Goal: Task Accomplishment & Management: Complete application form

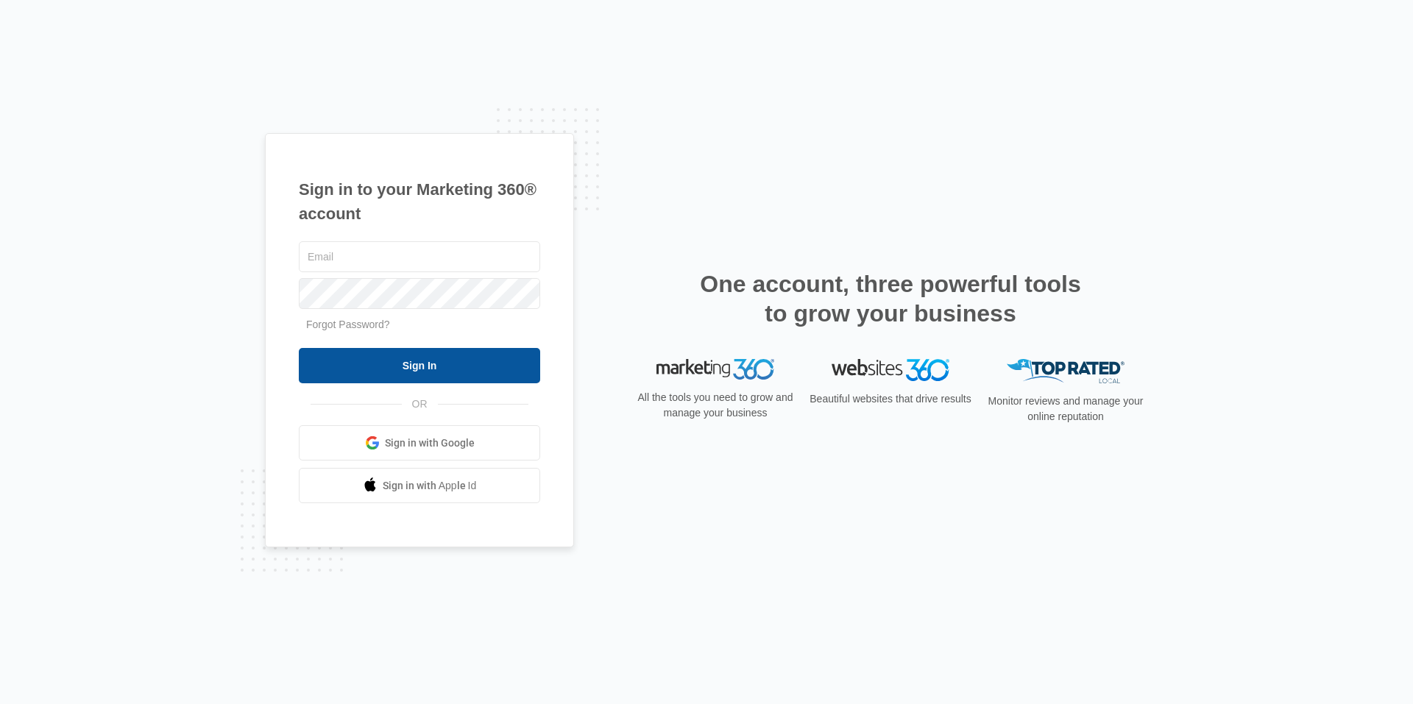
type input "[EMAIL_ADDRESS][DOMAIN_NAME]"
click at [425, 366] on input "Sign In" at bounding box center [419, 365] width 241 height 35
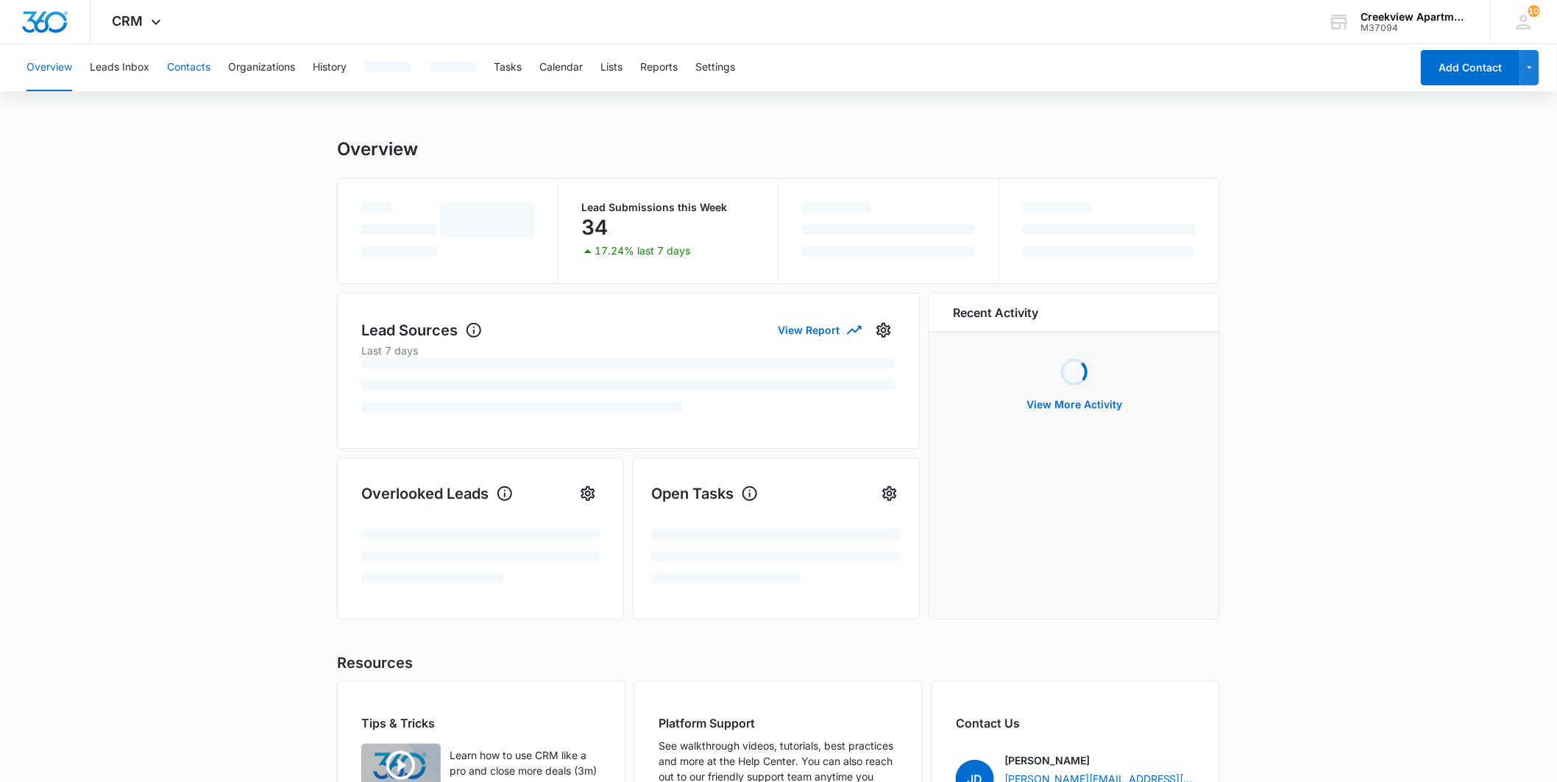
click at [179, 69] on button "Contacts" at bounding box center [188, 67] width 43 height 47
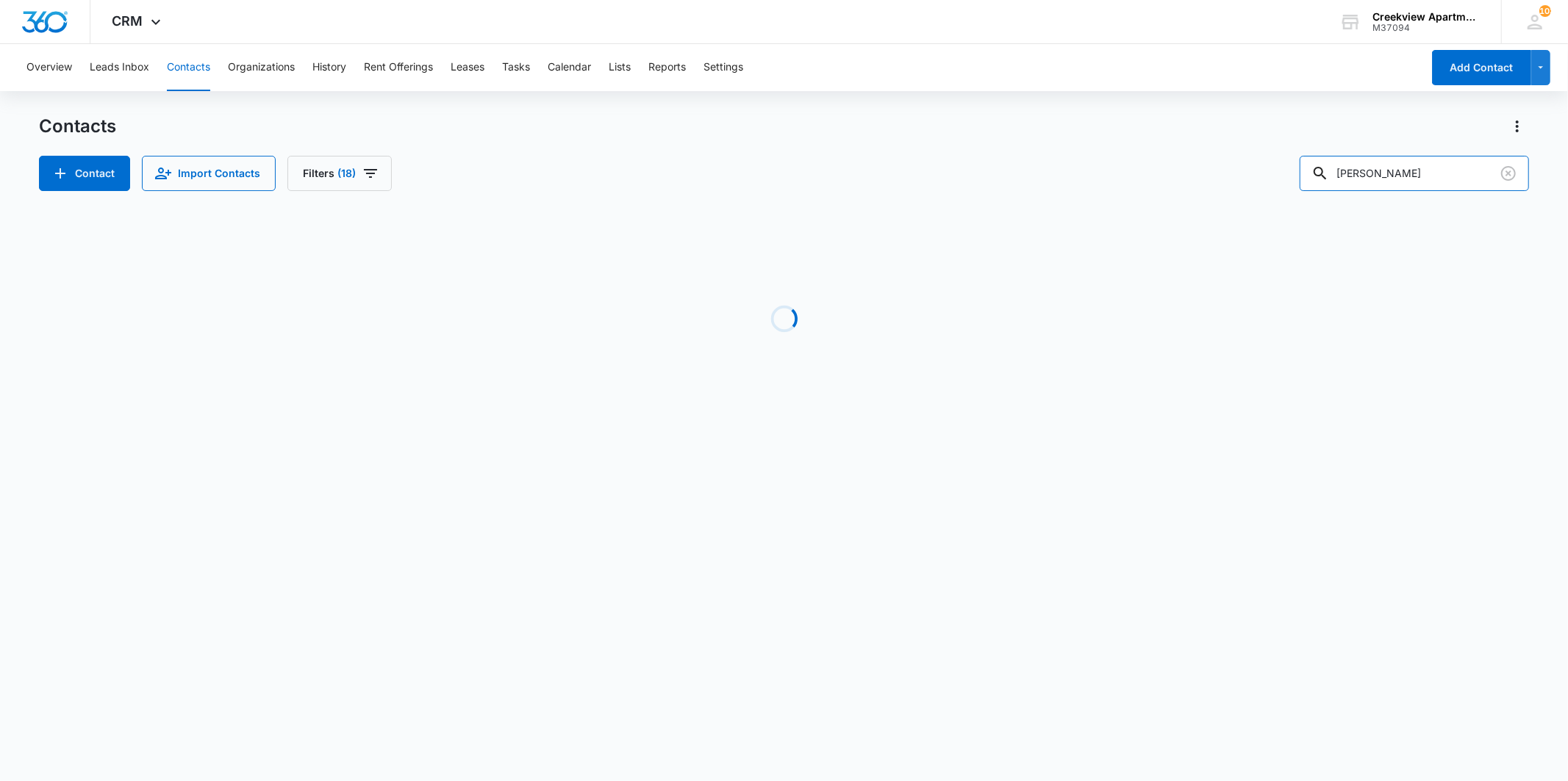
drag, startPoint x: 1352, startPoint y: 180, endPoint x: 1304, endPoint y: 179, distance: 48.0
click at [1304, 179] on div "Contact Import Contacts Filters (18) [PERSON_NAME]" at bounding box center [783, 173] width 1489 height 35
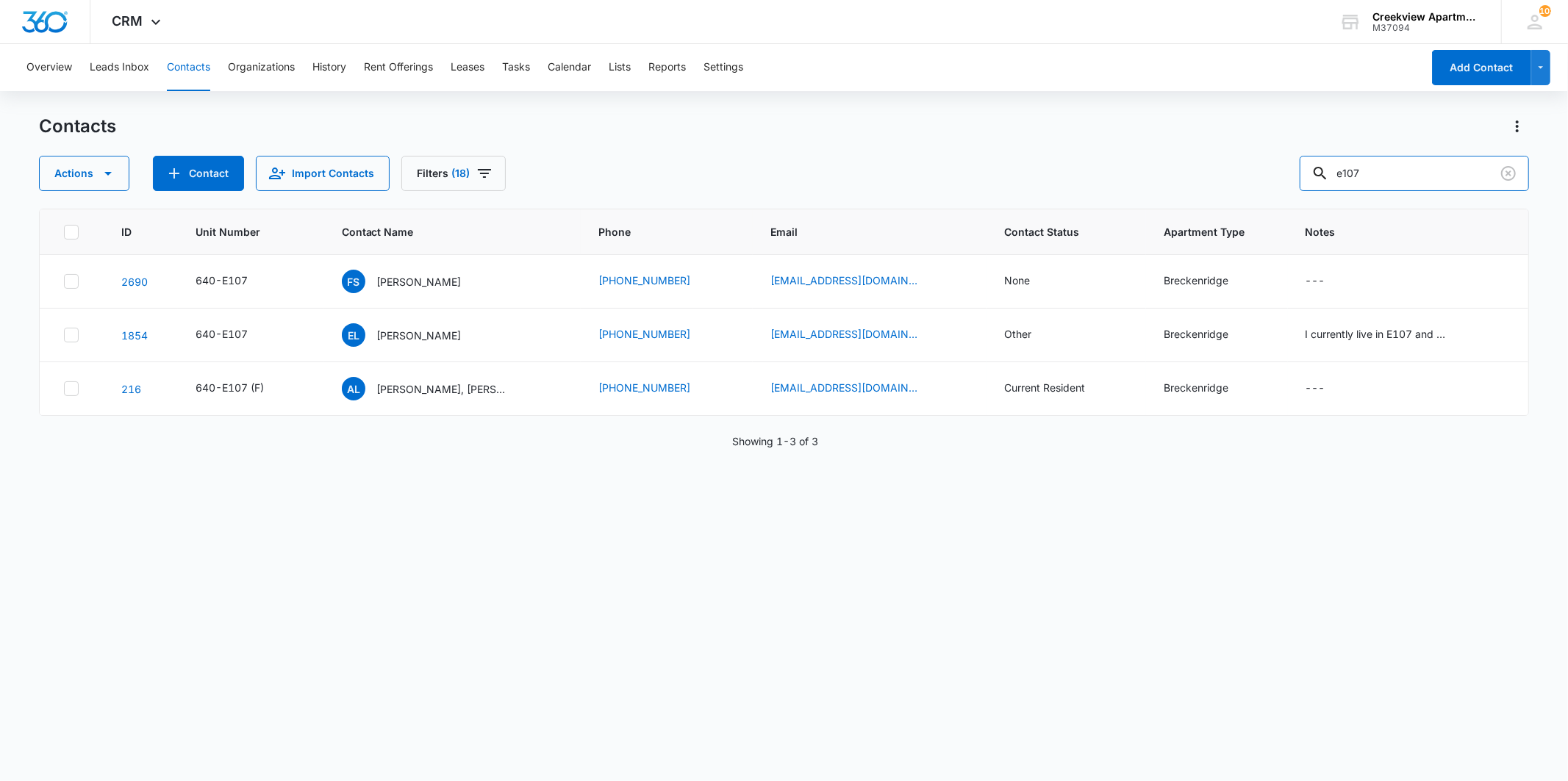
drag, startPoint x: 1384, startPoint y: 171, endPoint x: 1230, endPoint y: 171, distance: 154.0
click at [1230, 171] on div "Actions Contact Import Contacts Filters (18) e107" at bounding box center [783, 173] width 1489 height 35
type input "NIRA"
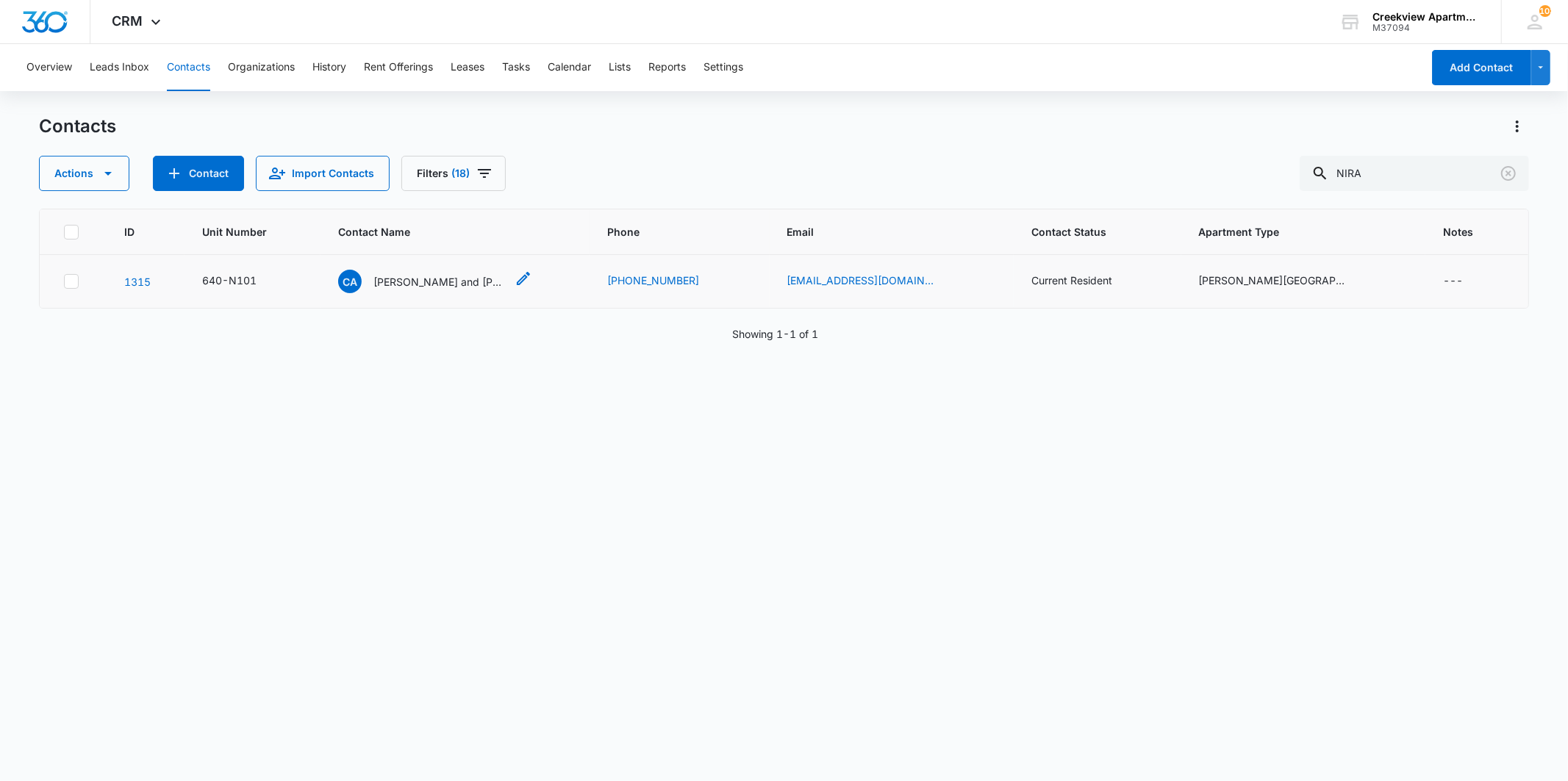
click at [502, 285] on p "[PERSON_NAME] and [PERSON_NAME]" at bounding box center [439, 281] width 132 height 15
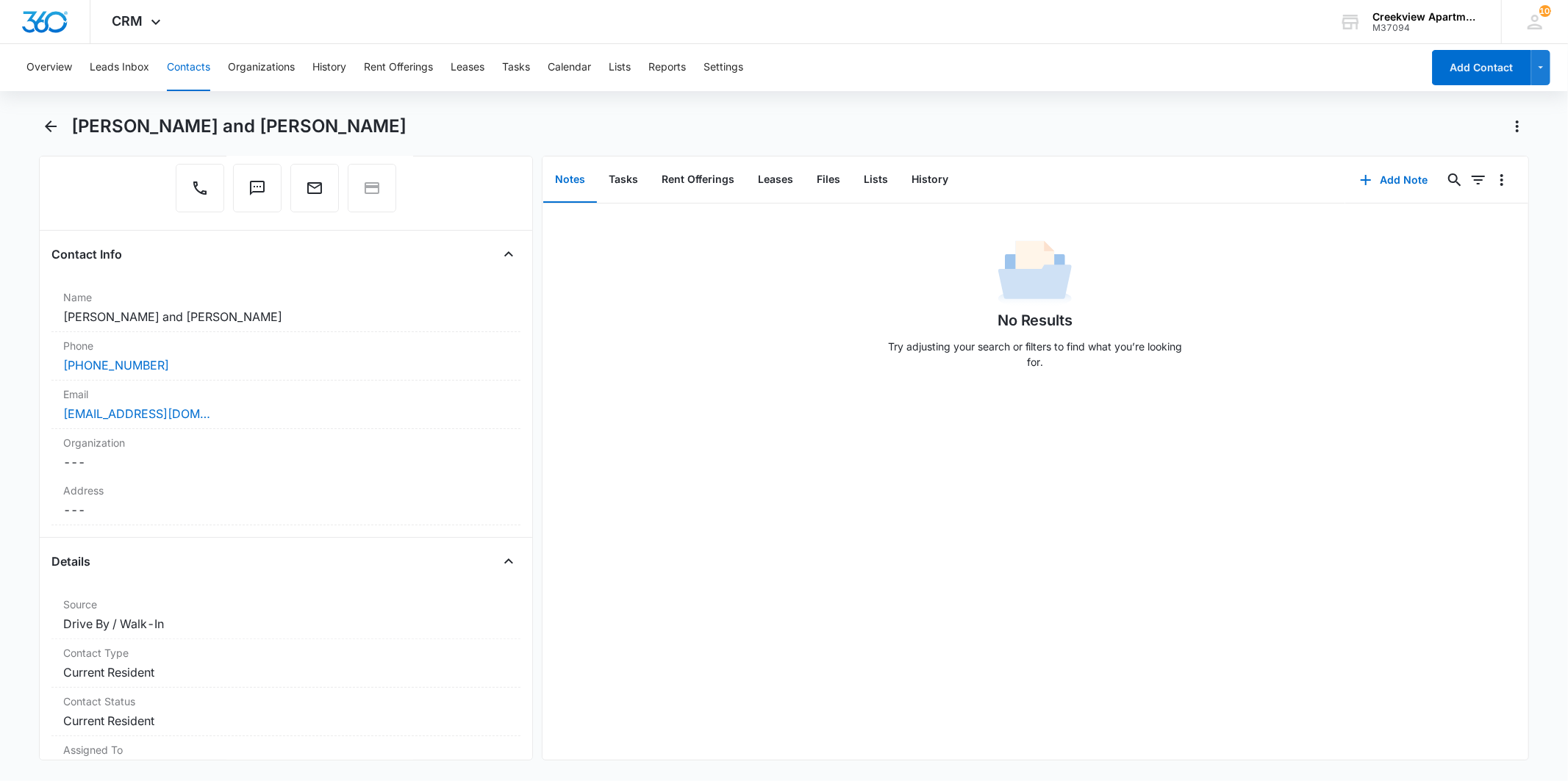
scroll to position [163, 0]
click at [55, 128] on icon "Back" at bounding box center [51, 127] width 18 height 18
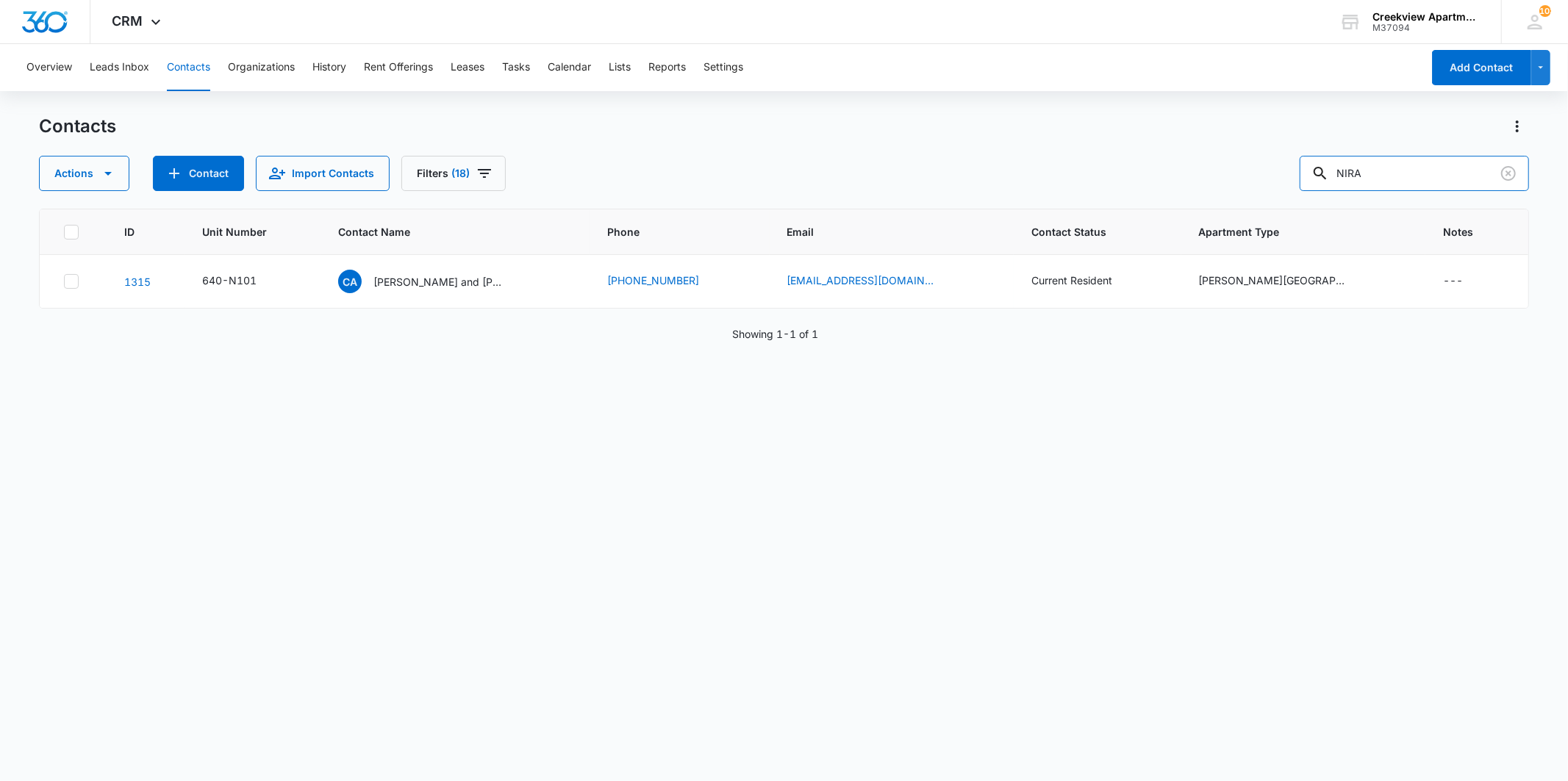
drag, startPoint x: 1471, startPoint y: 163, endPoint x: 1238, endPoint y: 124, distance: 236.2
click at [1238, 124] on div "Contacts Actions Contact Import Contacts Filters (18) NIRA" at bounding box center [783, 153] width 1489 height 77
type input "l306"
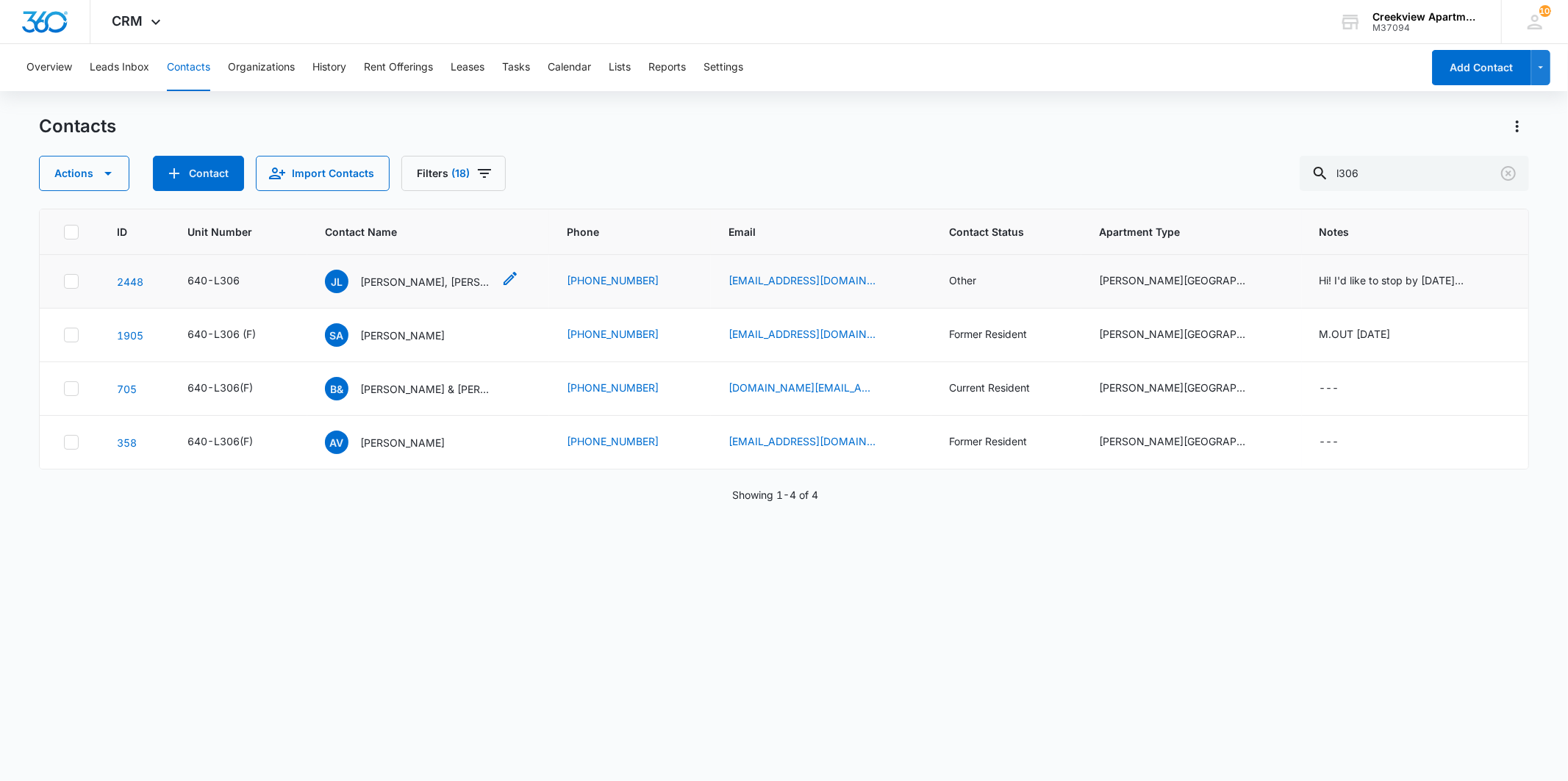
click at [443, 288] on p "[PERSON_NAME], [PERSON_NAME], [PERSON_NAME]" at bounding box center [426, 281] width 132 height 15
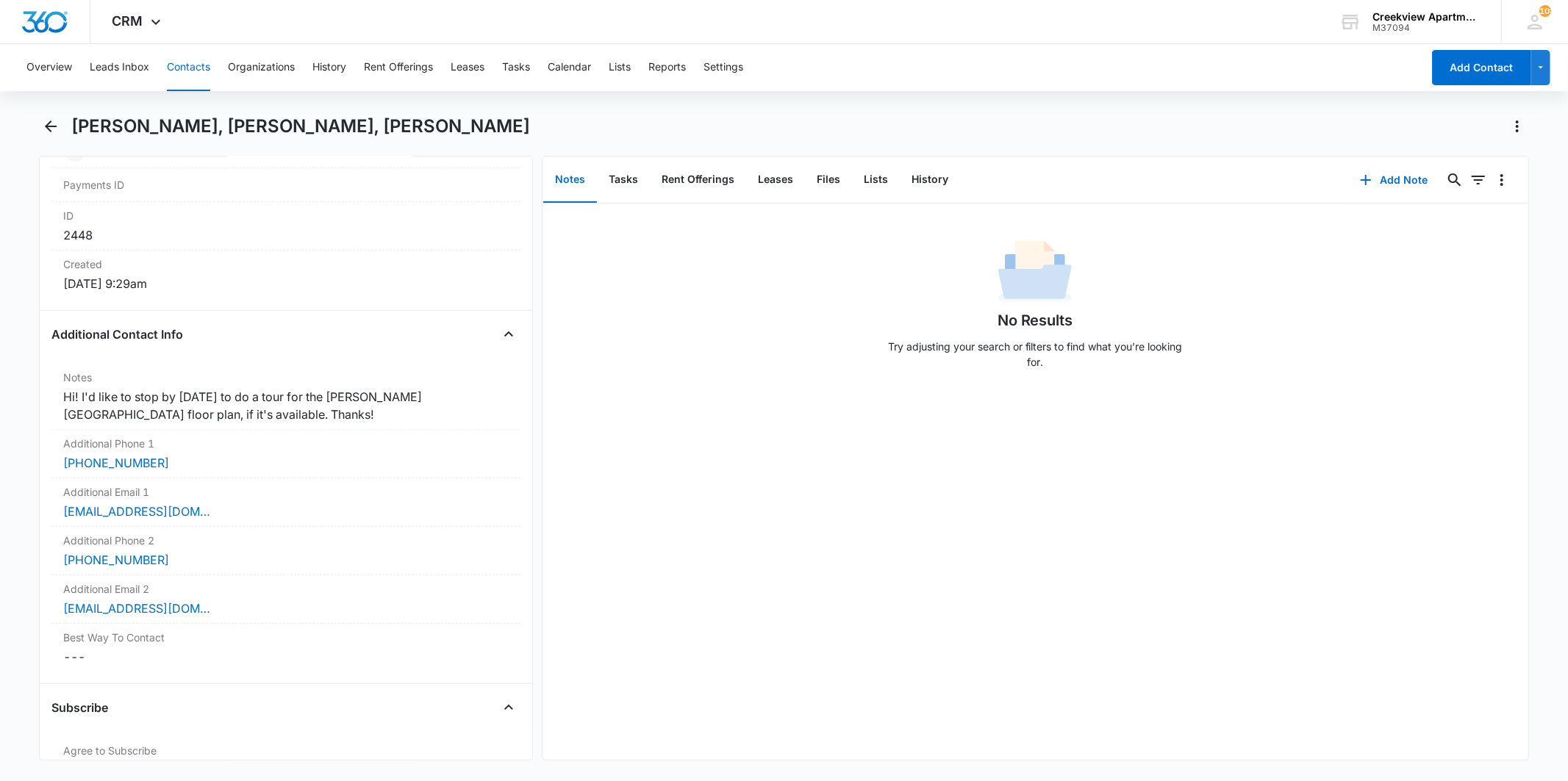
scroll to position [980, 0]
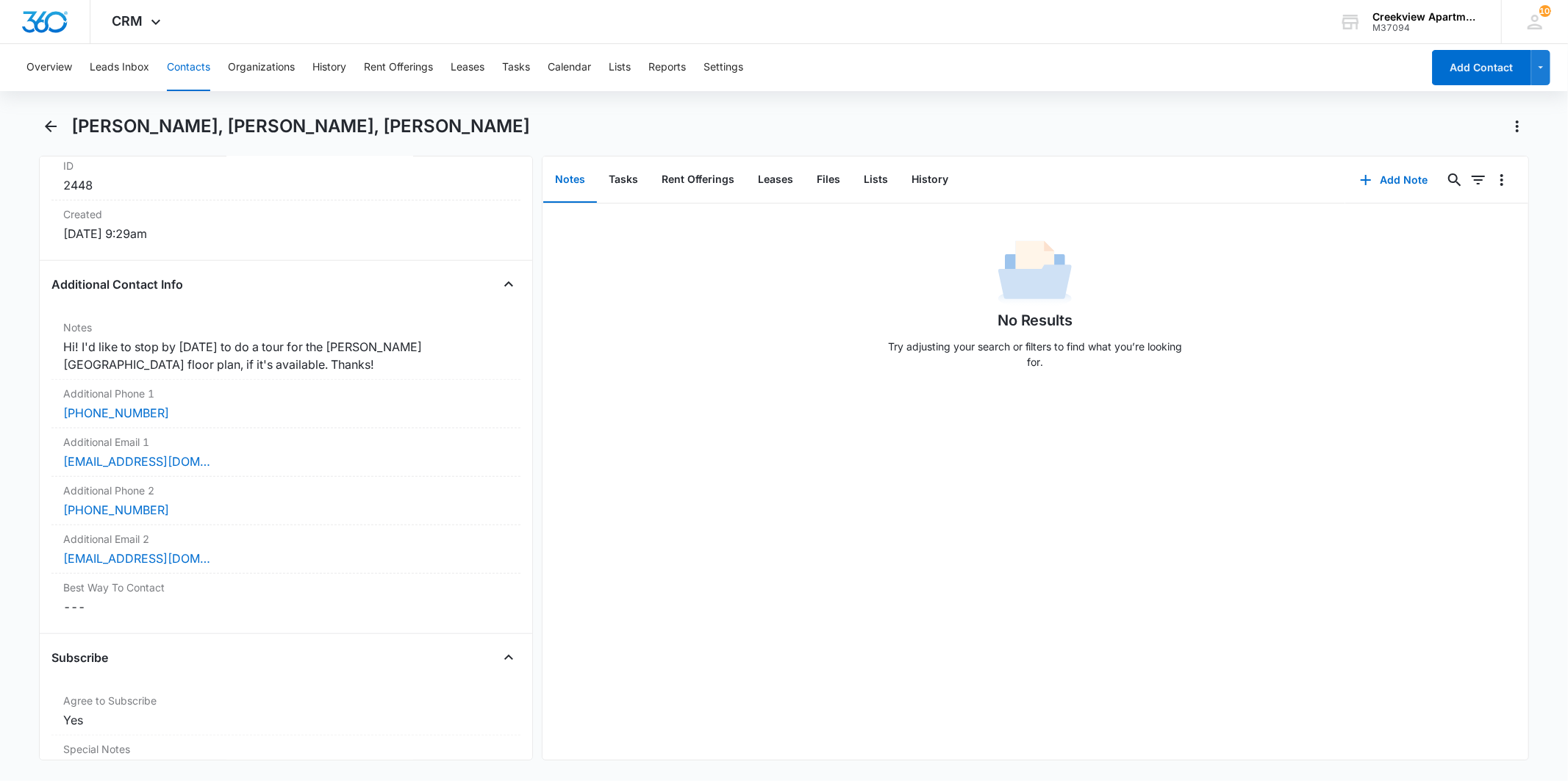
click at [35, 131] on main "[PERSON_NAME], [PERSON_NAME], [PERSON_NAME] Remove JL [PERSON_NAME], [PERSON_NA…" at bounding box center [784, 446] width 1568 height 664
click at [54, 137] on button "Back" at bounding box center [50, 127] width 23 height 24
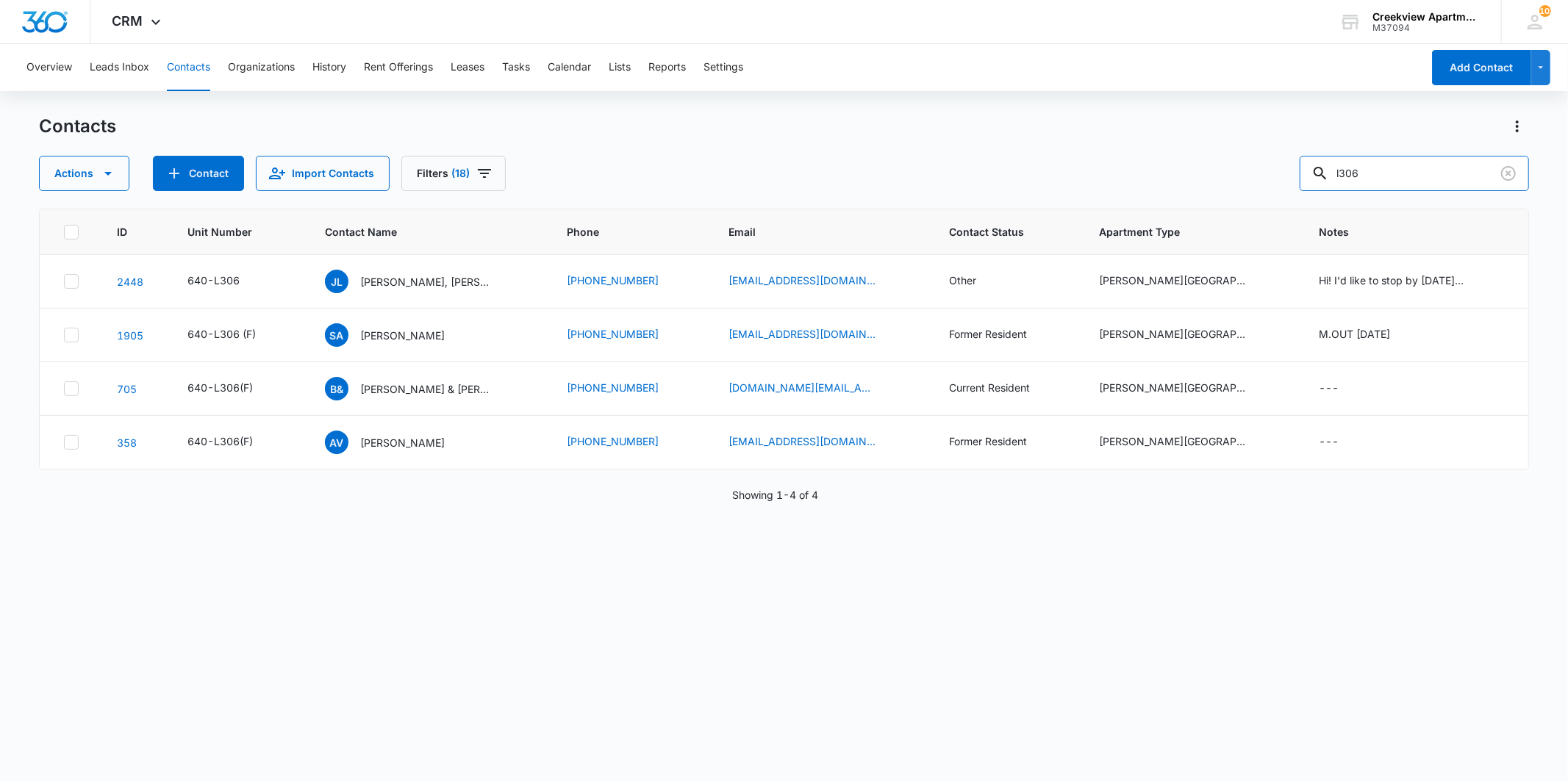
drag, startPoint x: 1398, startPoint y: 178, endPoint x: 1309, endPoint y: 179, distance: 89.0
click at [1309, 179] on div "Actions Contact Import Contacts Filters (18) l306" at bounding box center [783, 173] width 1489 height 35
type input "musto"
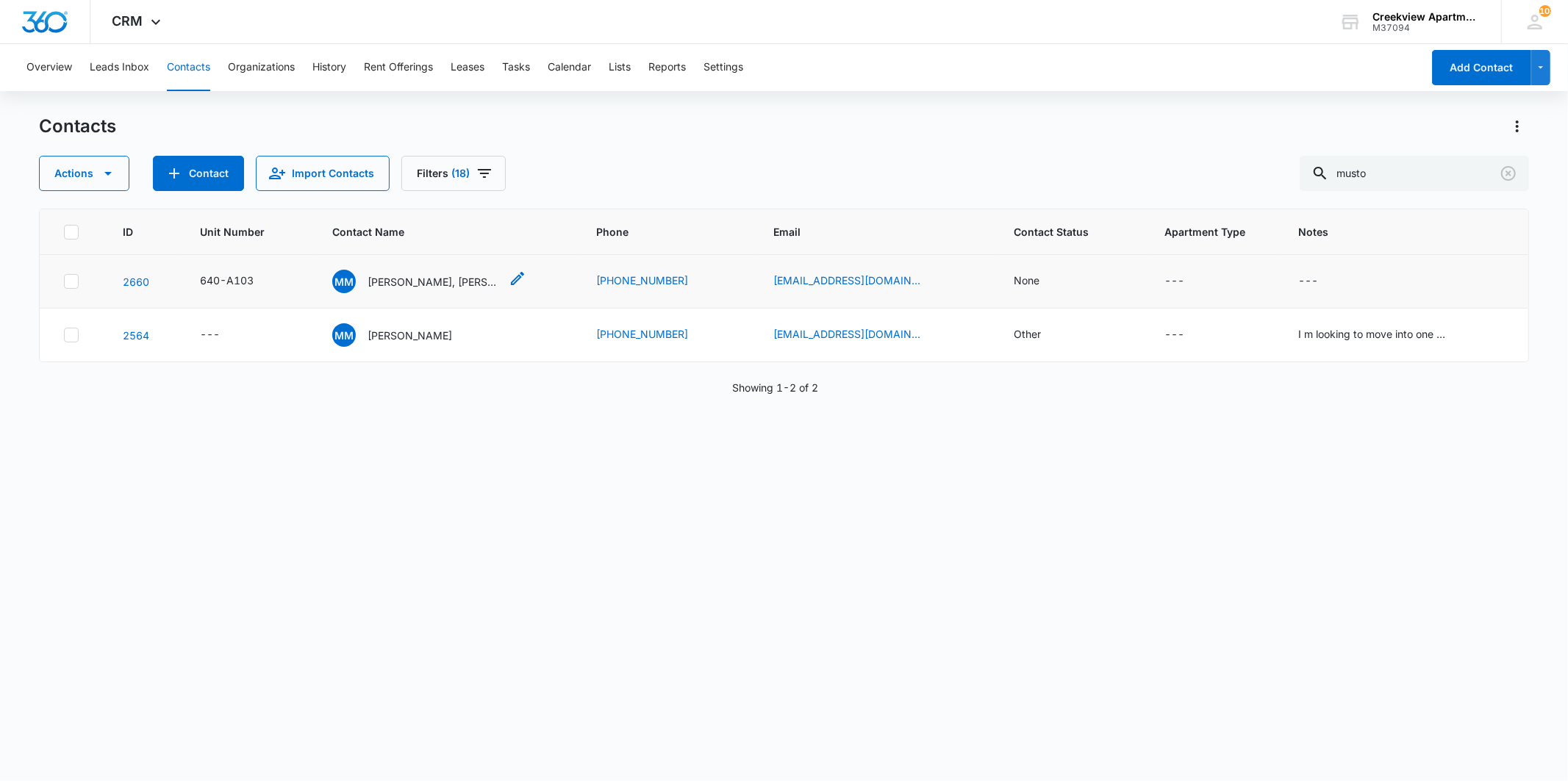
click at [473, 292] on div "MM [PERSON_NAME], [PERSON_NAME]" at bounding box center [416, 282] width 168 height 24
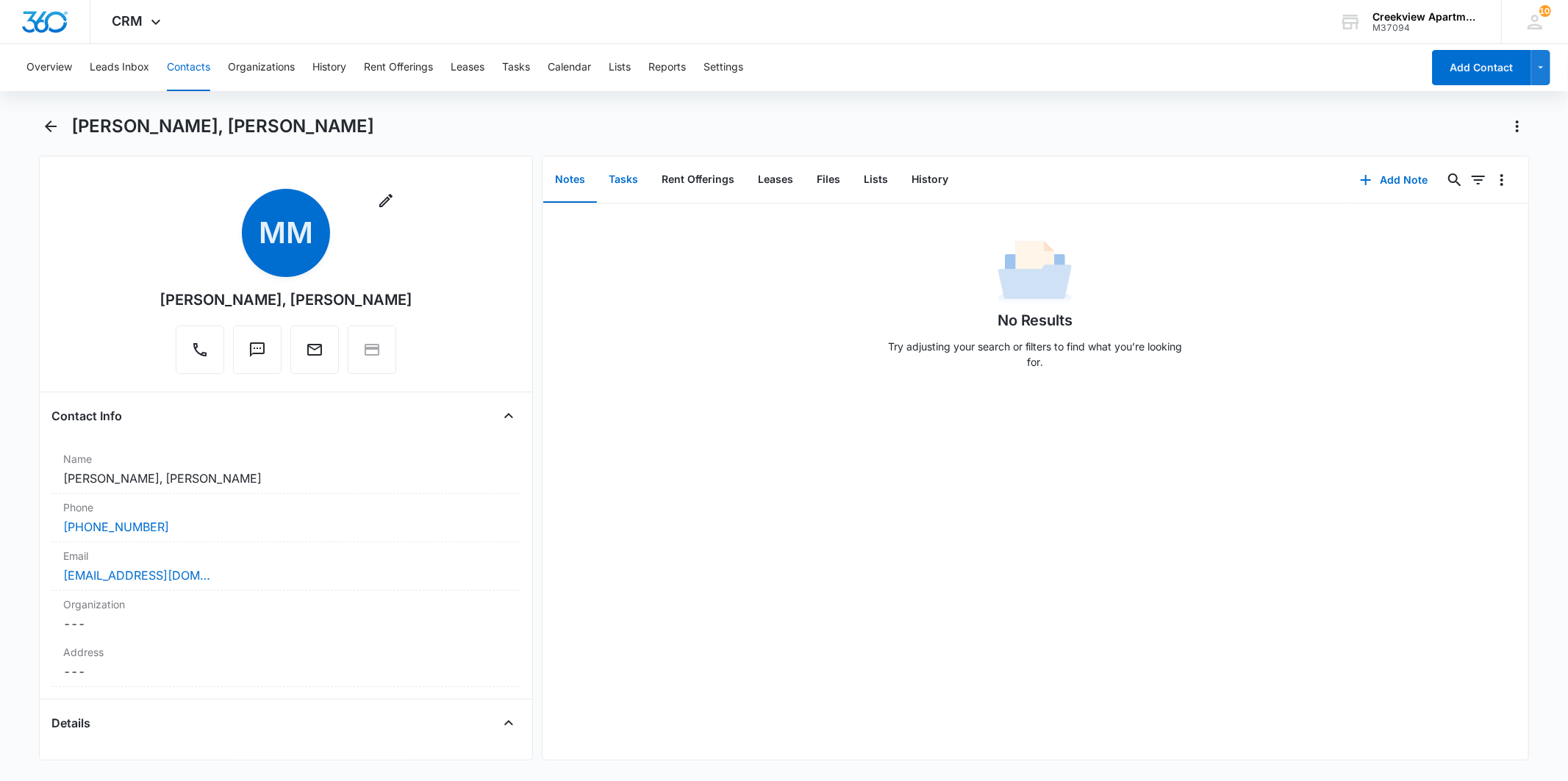
click at [638, 177] on button "Tasks" at bounding box center [623, 180] width 53 height 46
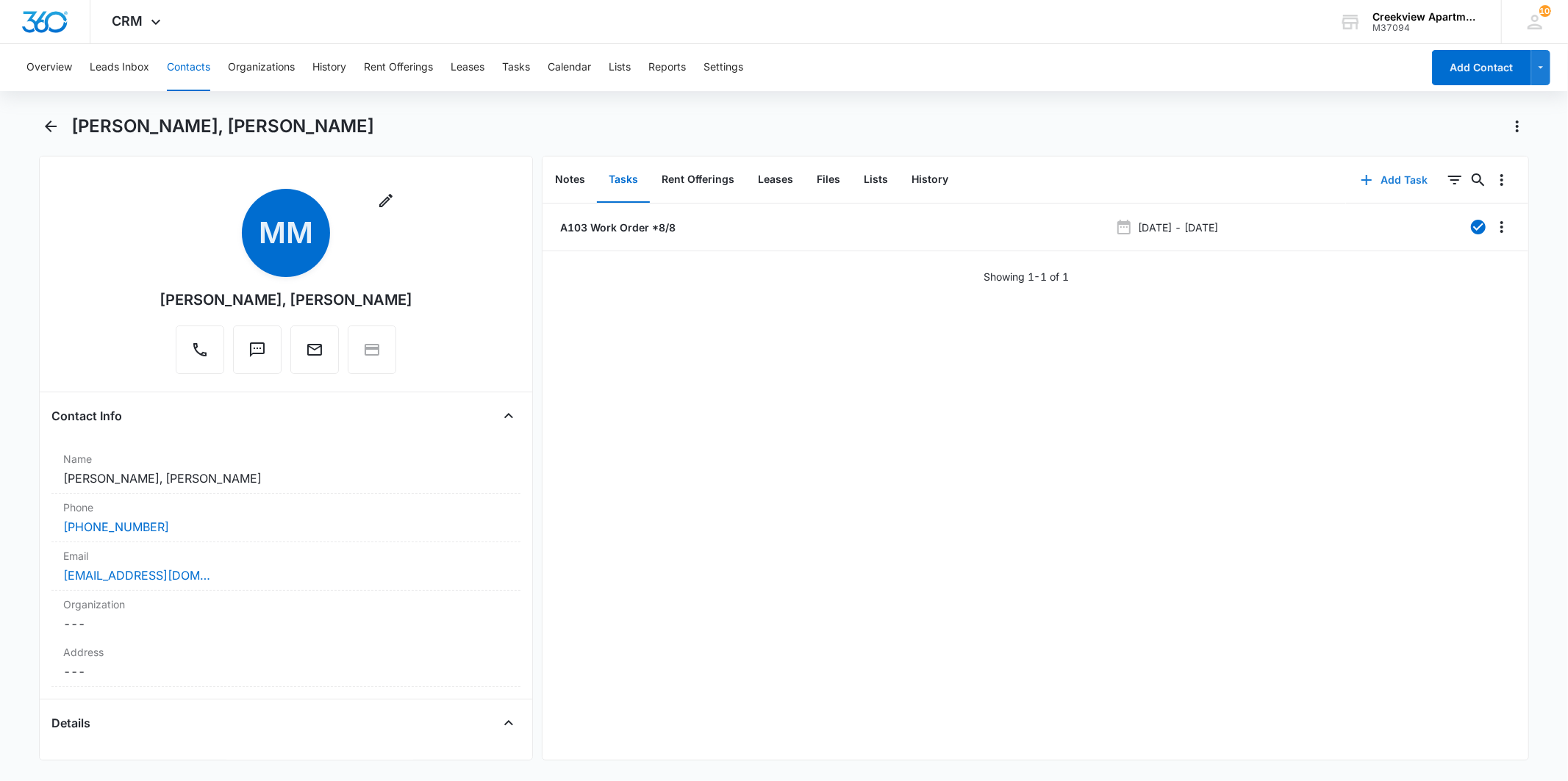
click at [1401, 184] on button "Add Task" at bounding box center [1393, 180] width 97 height 35
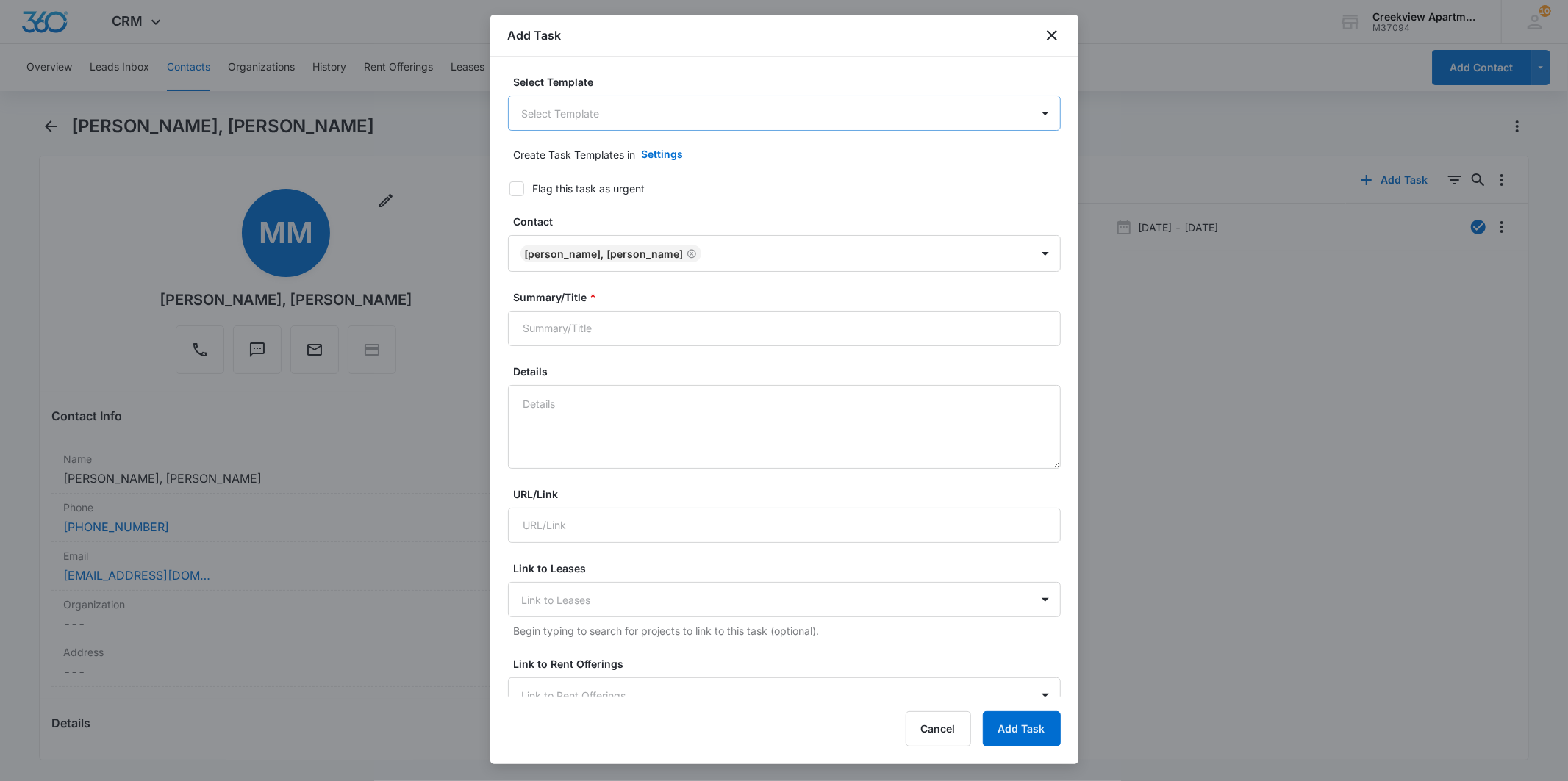
click at [705, 116] on body "CRM Apps Reputation Websites Forms CRM Email Social Content Files Brand Creekvi…" at bounding box center [784, 390] width 1568 height 781
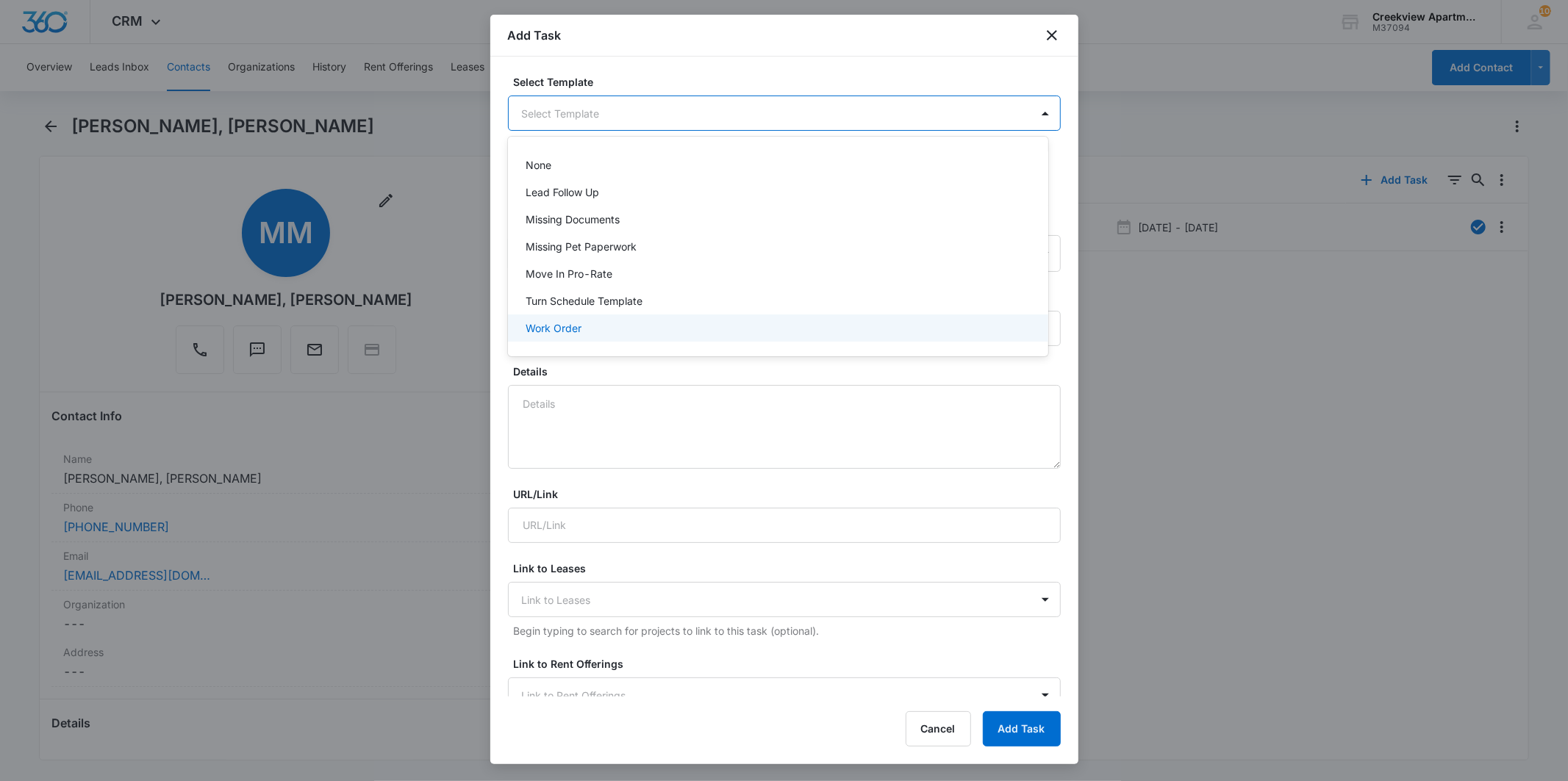
click at [562, 319] on div "Work Order" at bounding box center [778, 328] width 540 height 27
click at [518, 321] on input "Work Order" at bounding box center [784, 330] width 552 height 35
type input "A103 - Work Order"
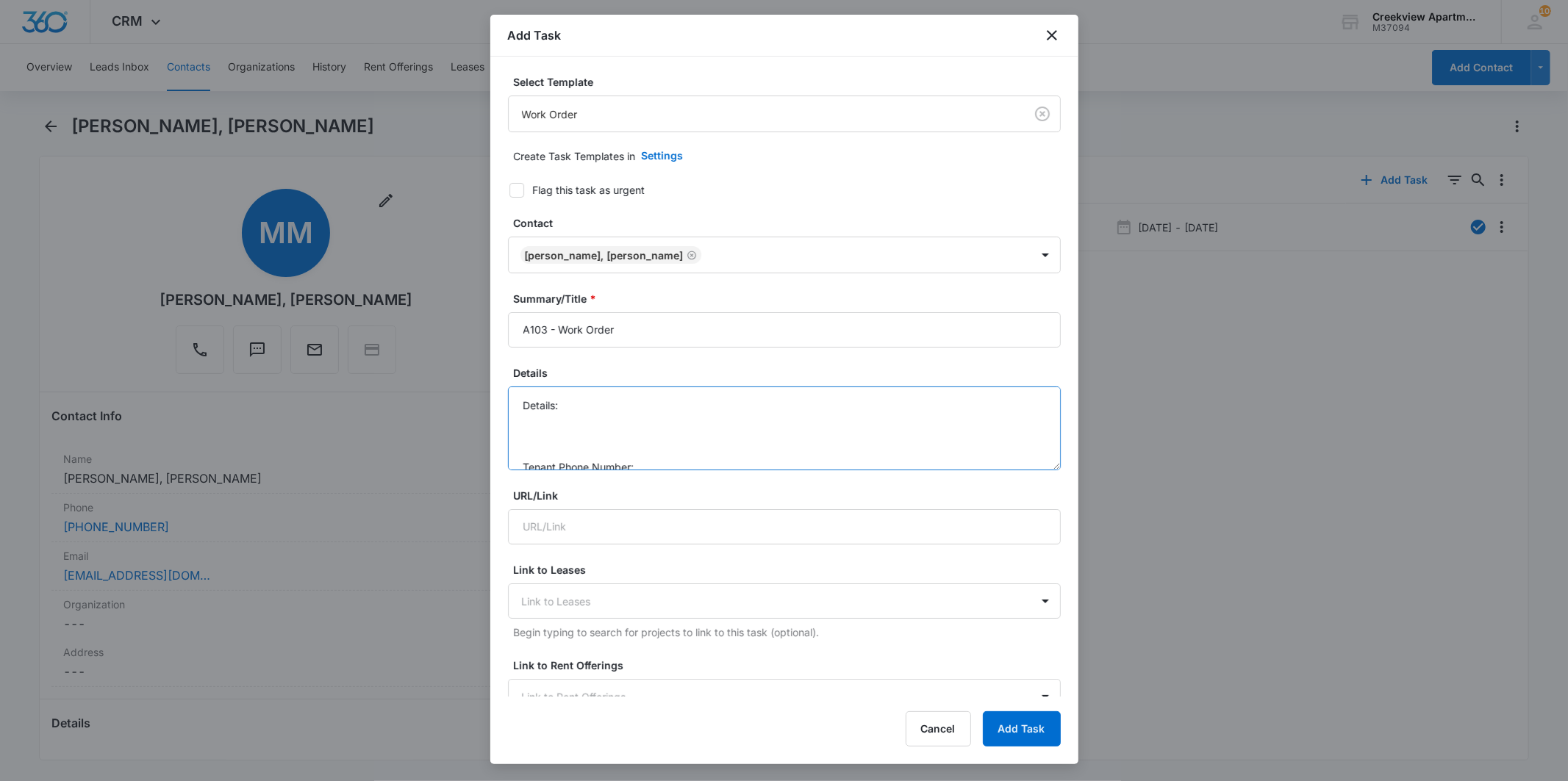
click at [571, 408] on textarea "Details: Tenant Phone Number: Call Before:" at bounding box center [784, 428] width 552 height 84
click at [664, 421] on textarea "Details: Master bedroom window is hard to open, doesn't seem like it is lining …" at bounding box center [784, 428] width 552 height 84
click at [636, 460] on textarea "Details: Master bedroom window is hard to open, doesn't seem like it is lining …" at bounding box center [784, 428] width 552 height 84
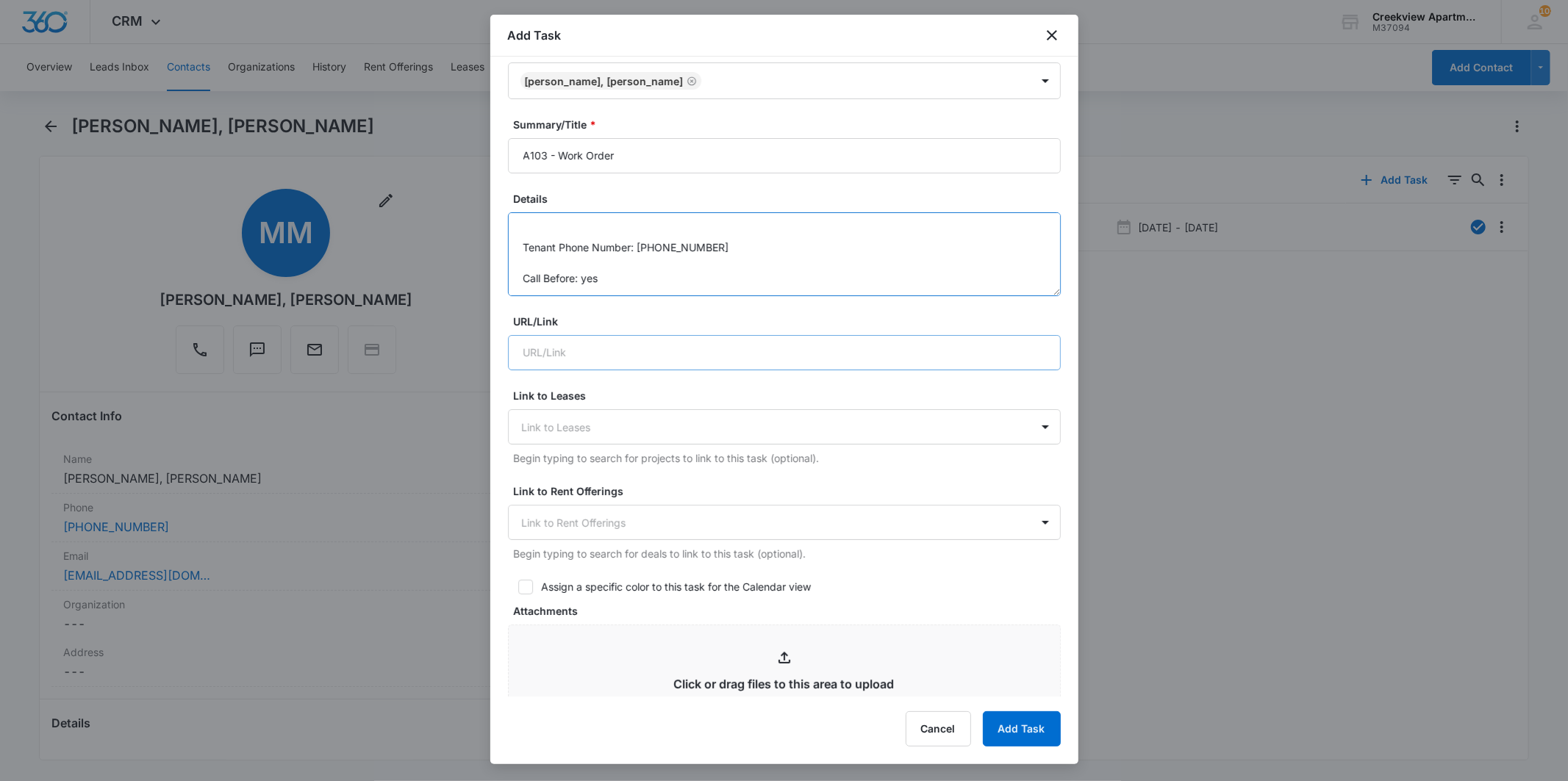
scroll to position [571, 0]
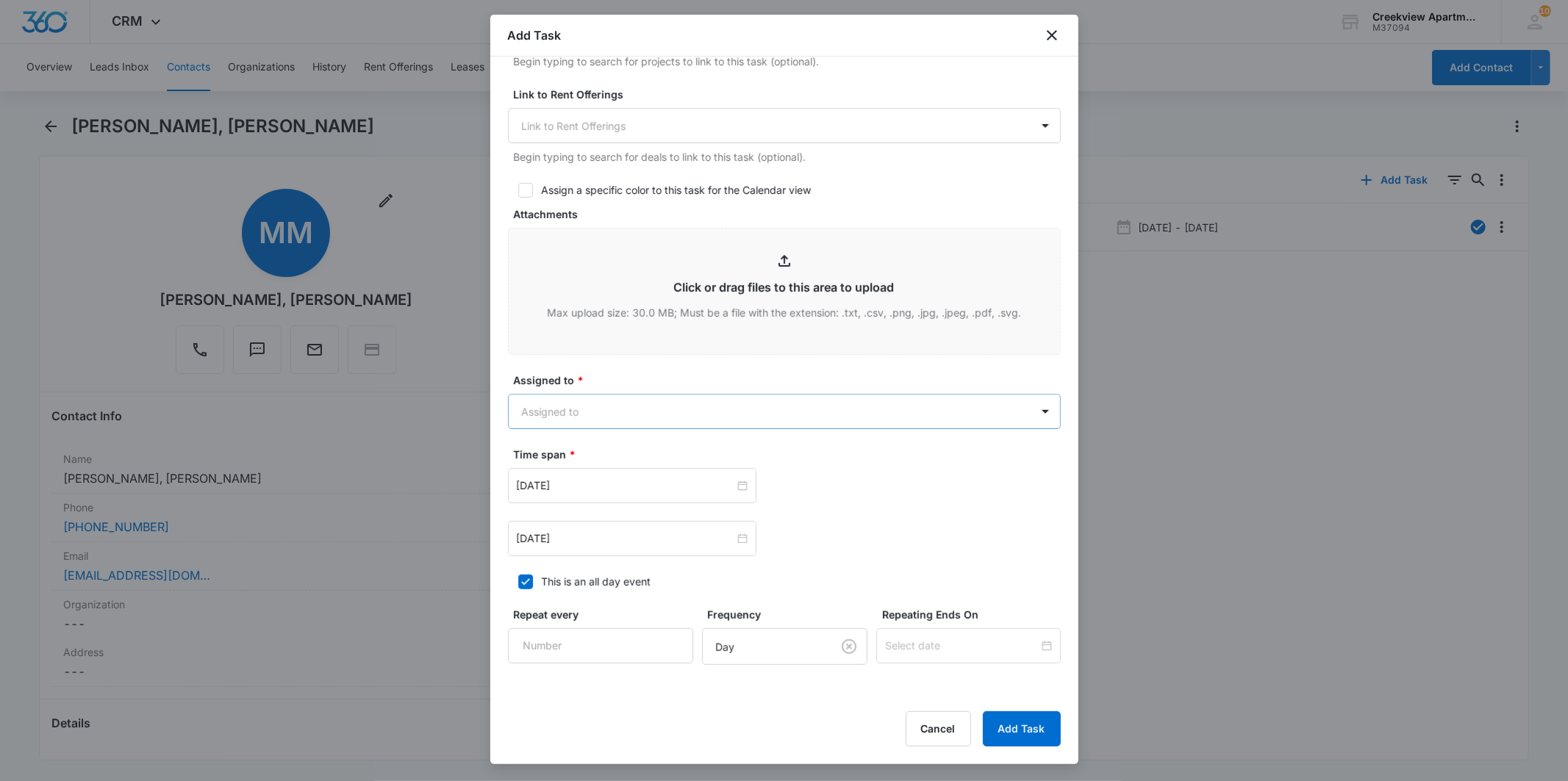
type textarea "Details: Master bedroom window is hard to open, doesn't seem like it is lining …"
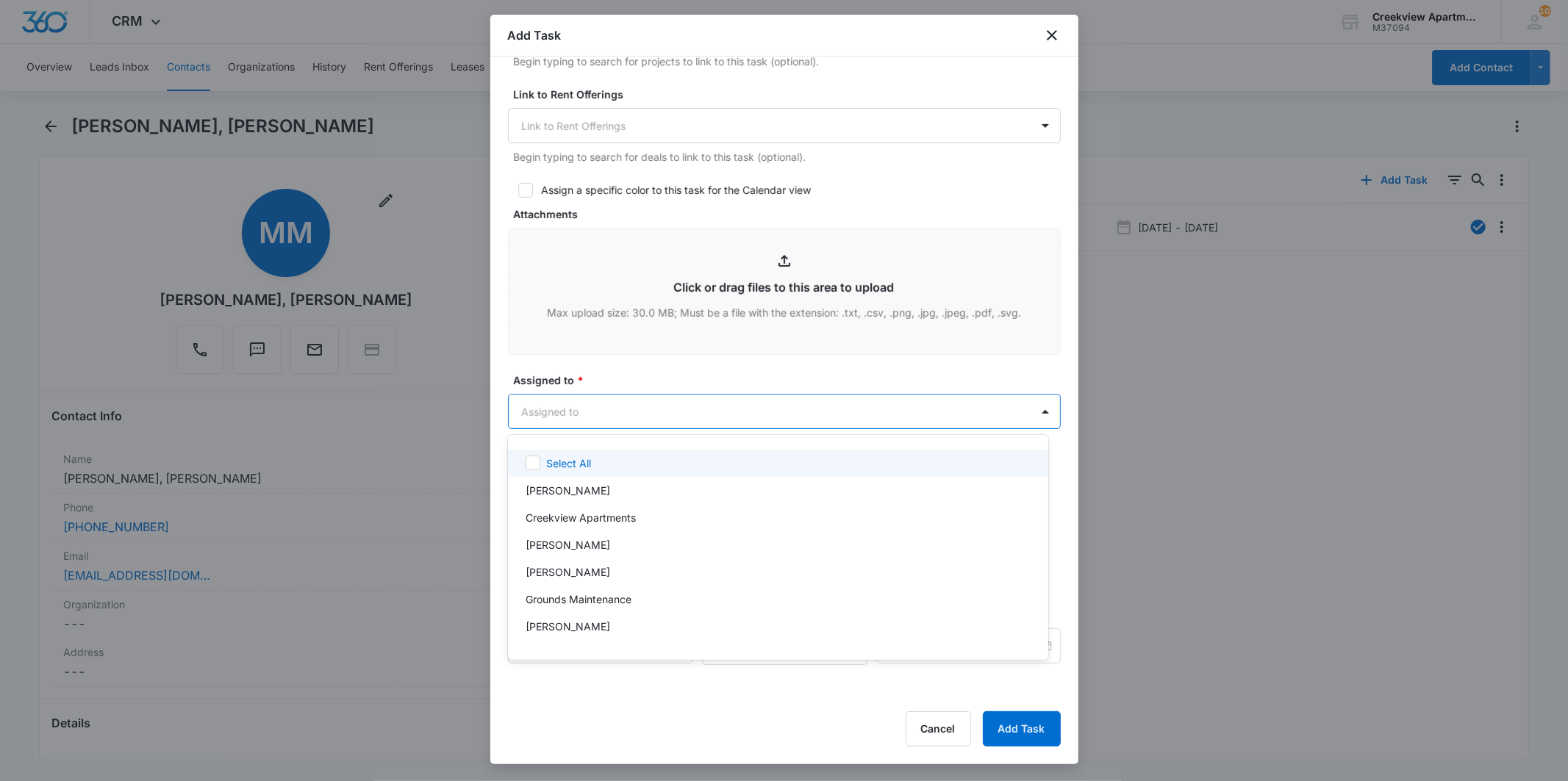
click at [672, 397] on body "CRM Apps Reputation Websites Forms CRM Email Social Content Files Brand Creekvi…" at bounding box center [784, 390] width 1568 height 781
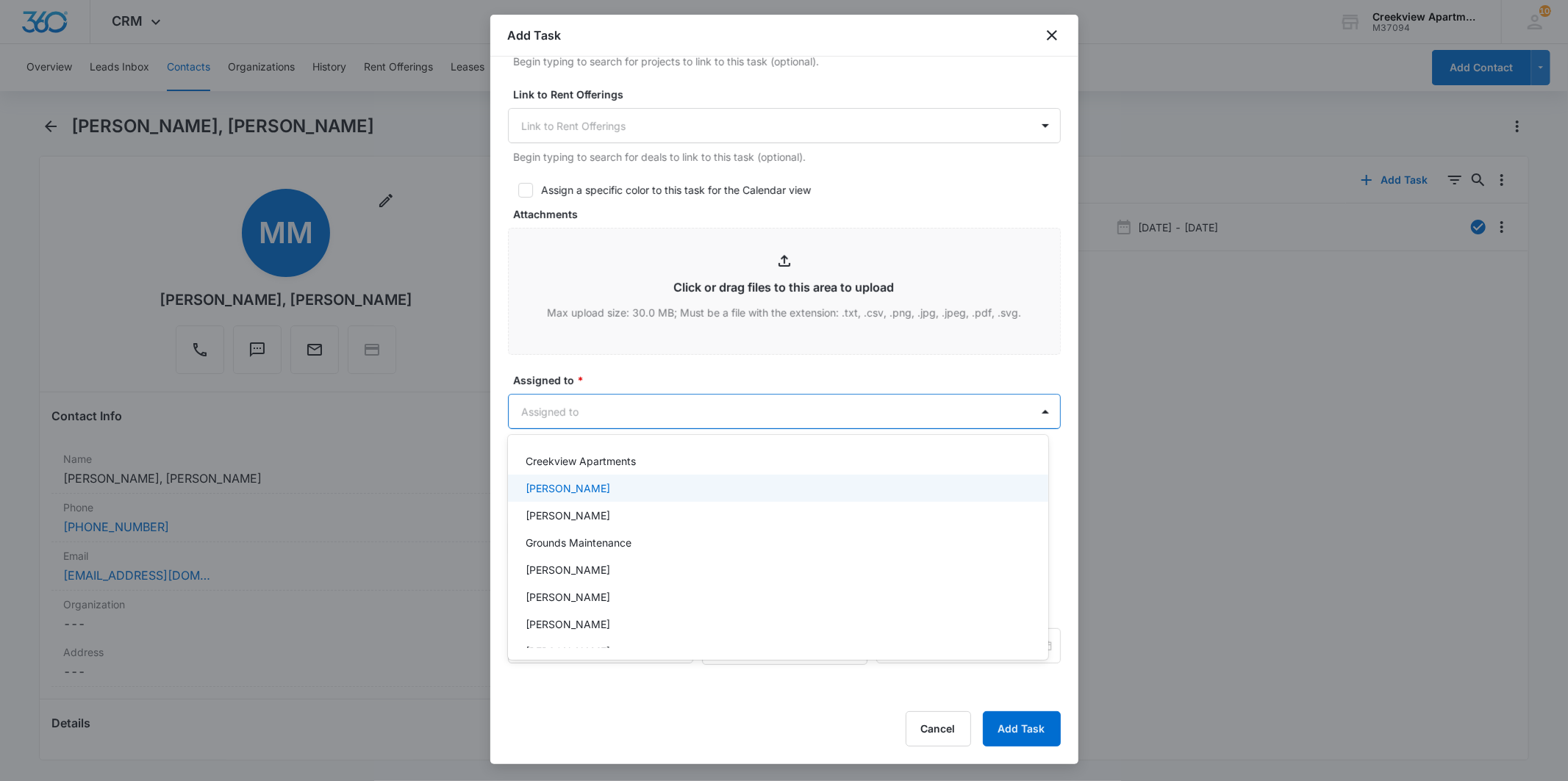
scroll to position [82, 0]
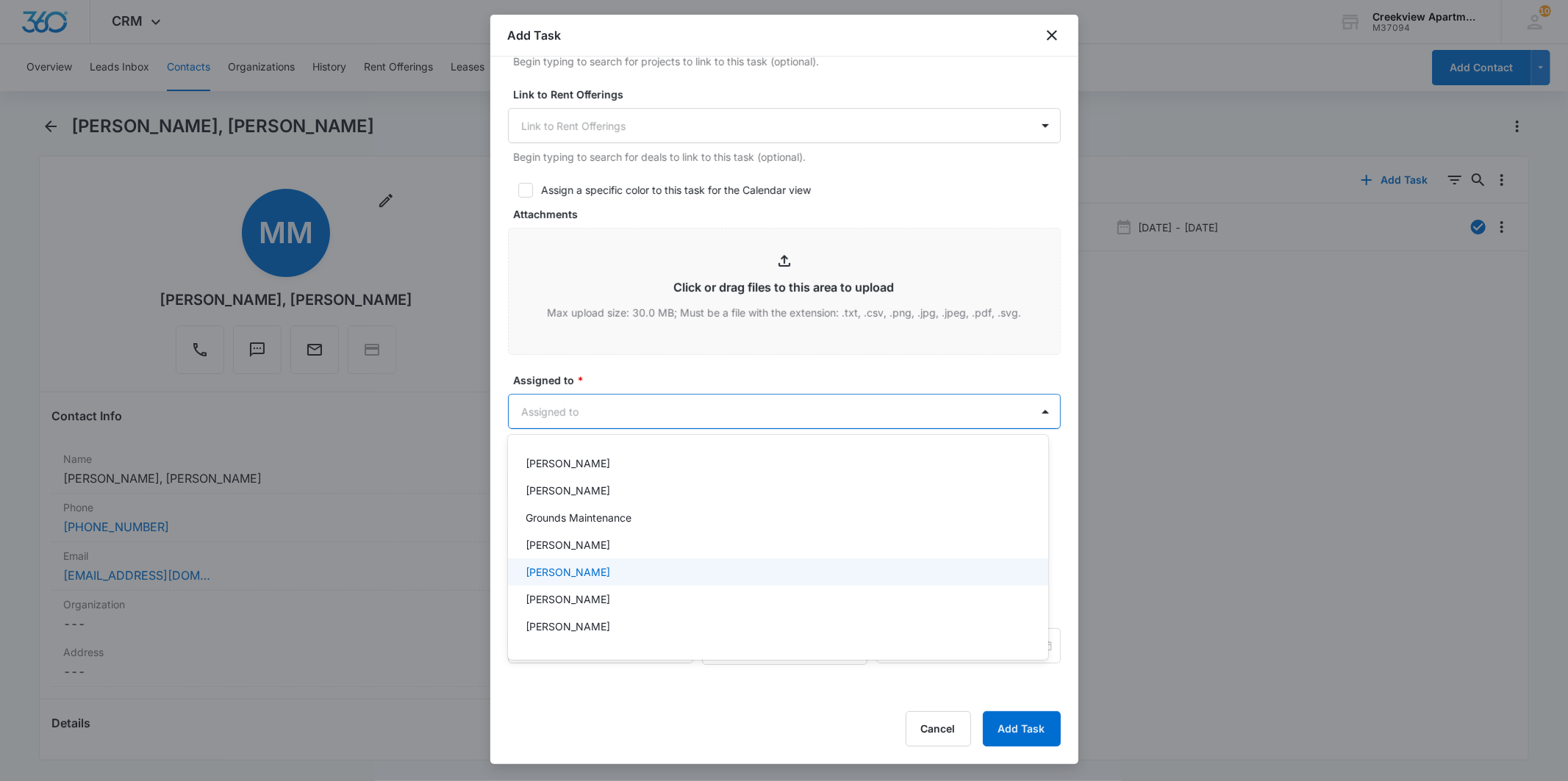
click at [574, 564] on p "[PERSON_NAME]" at bounding box center [567, 571] width 85 height 15
click at [659, 378] on div at bounding box center [784, 390] width 1568 height 781
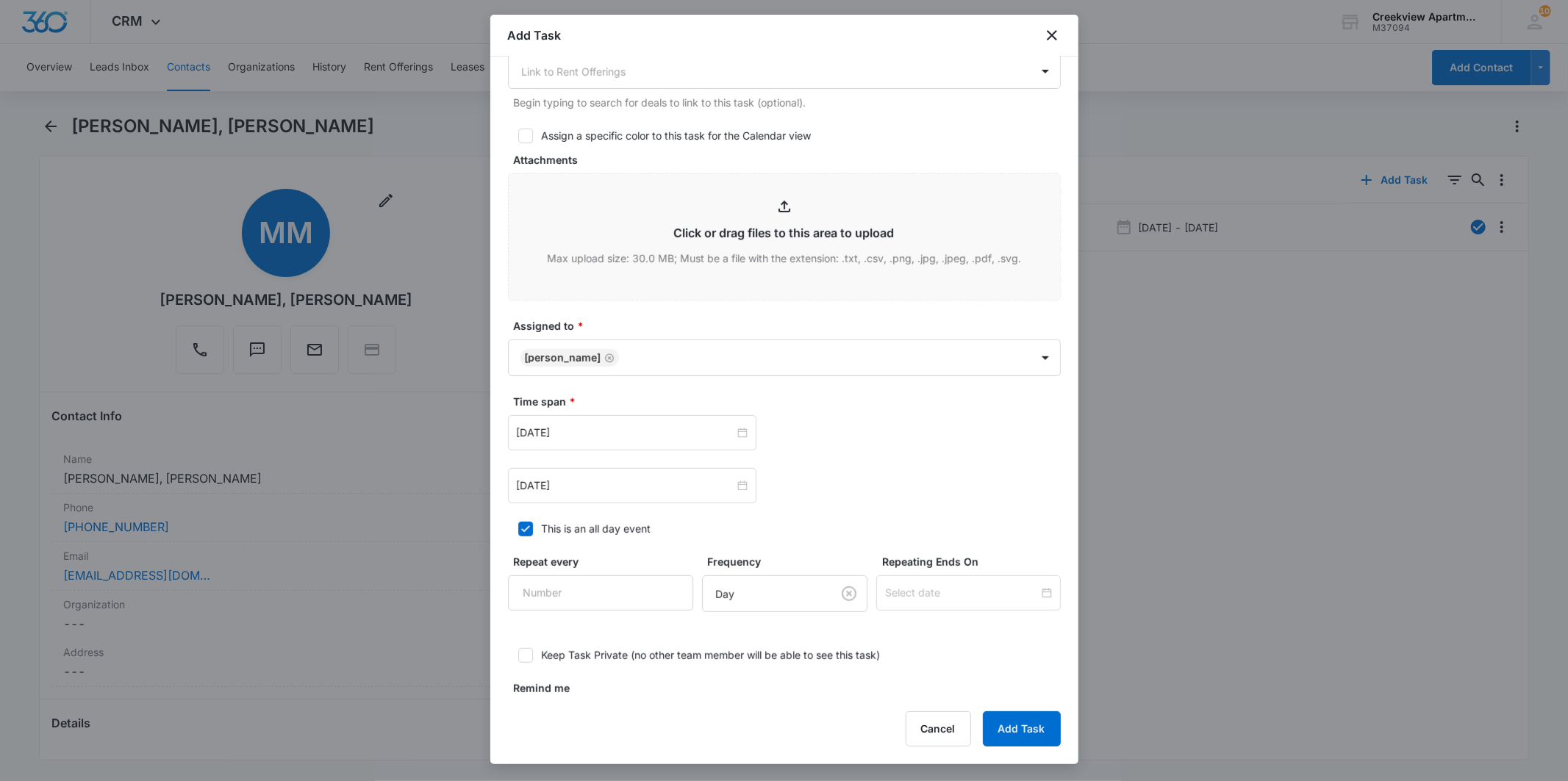
scroll to position [683, 0]
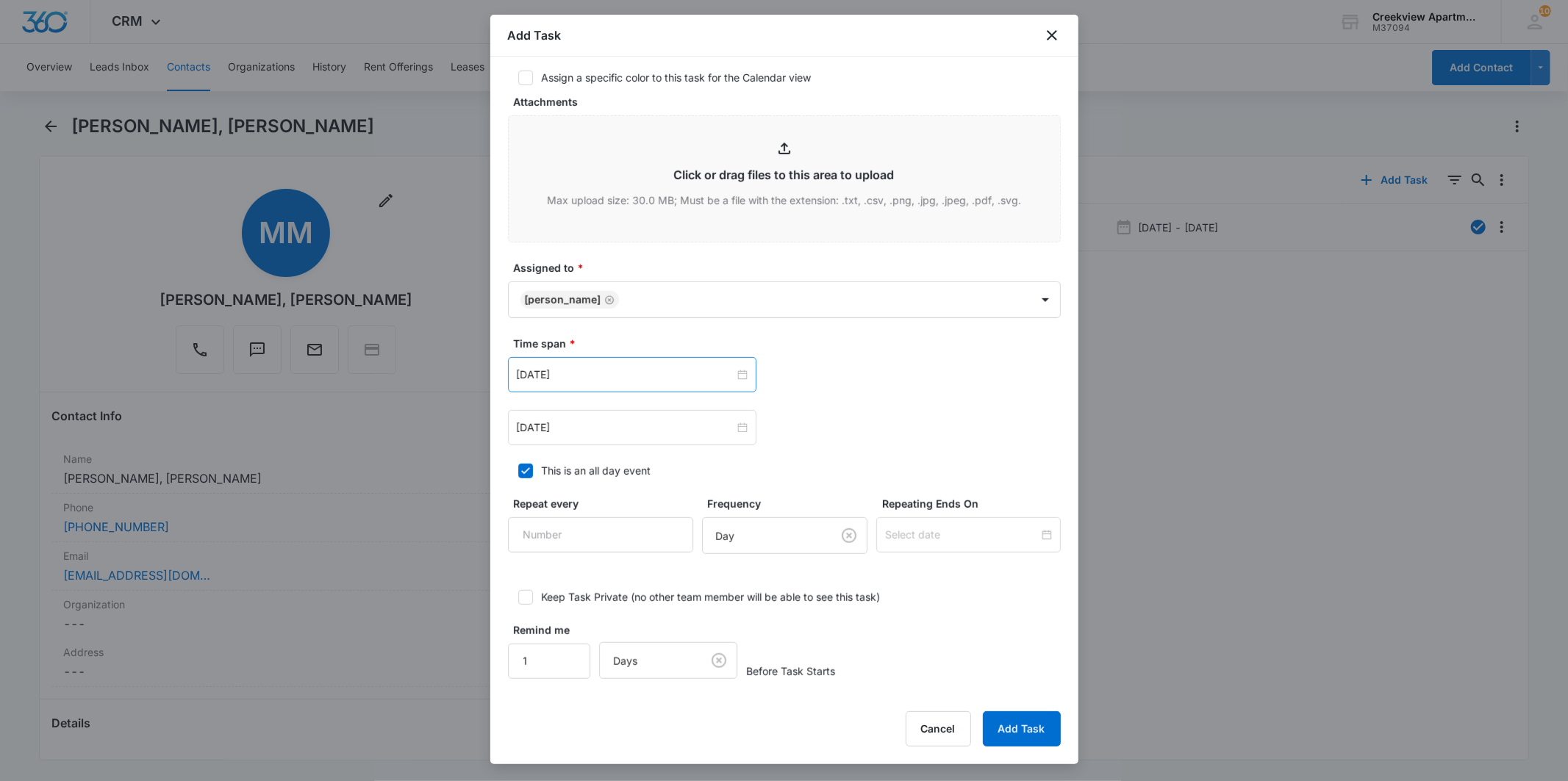
click at [743, 372] on div "[DATE]" at bounding box center [632, 375] width 249 height 35
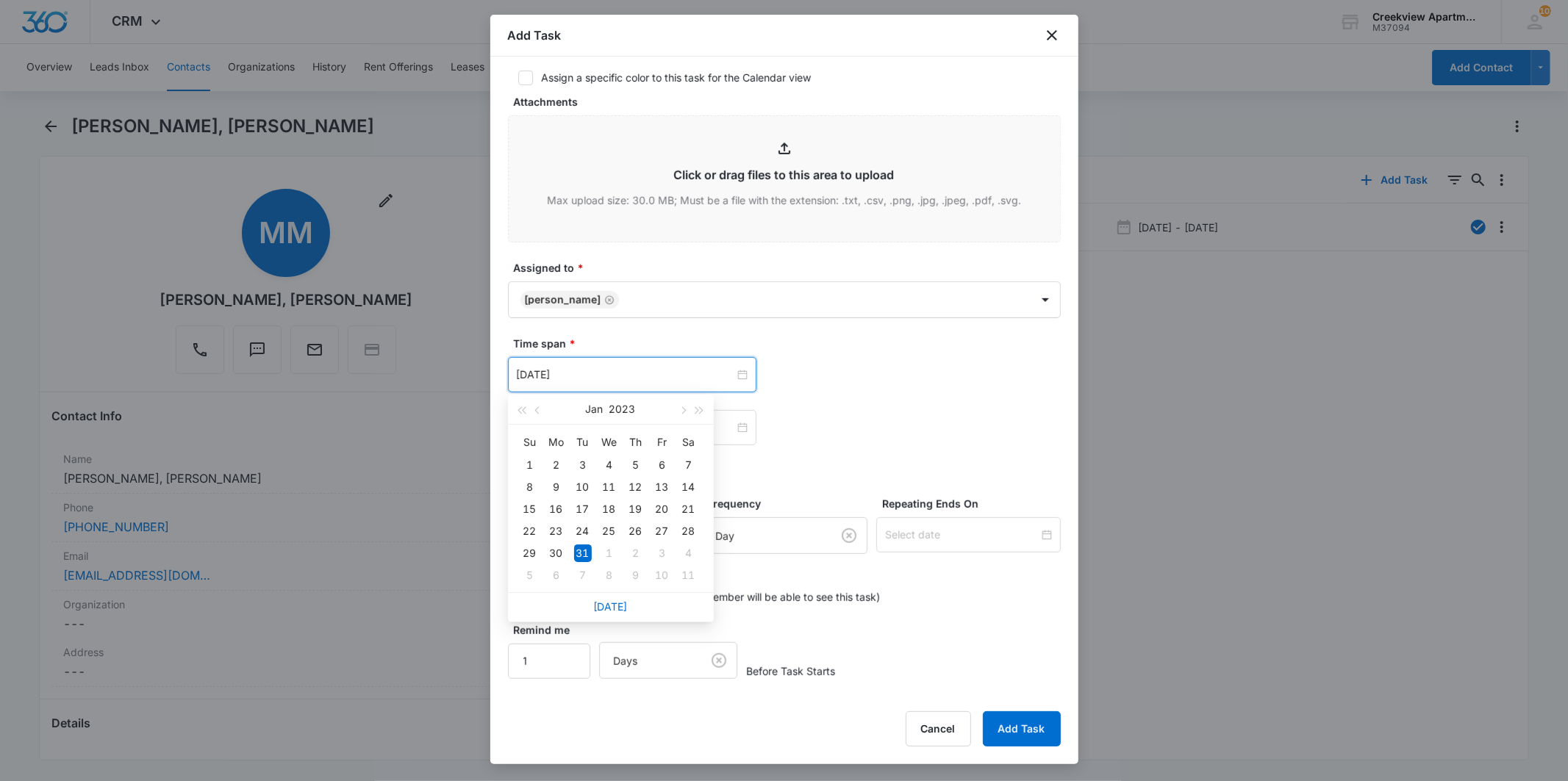
click at [603, 597] on div "[DATE]" at bounding box center [611, 606] width 206 height 29
click at [605, 607] on link "[DATE]" at bounding box center [611, 606] width 34 height 13
type input "[DATE]"
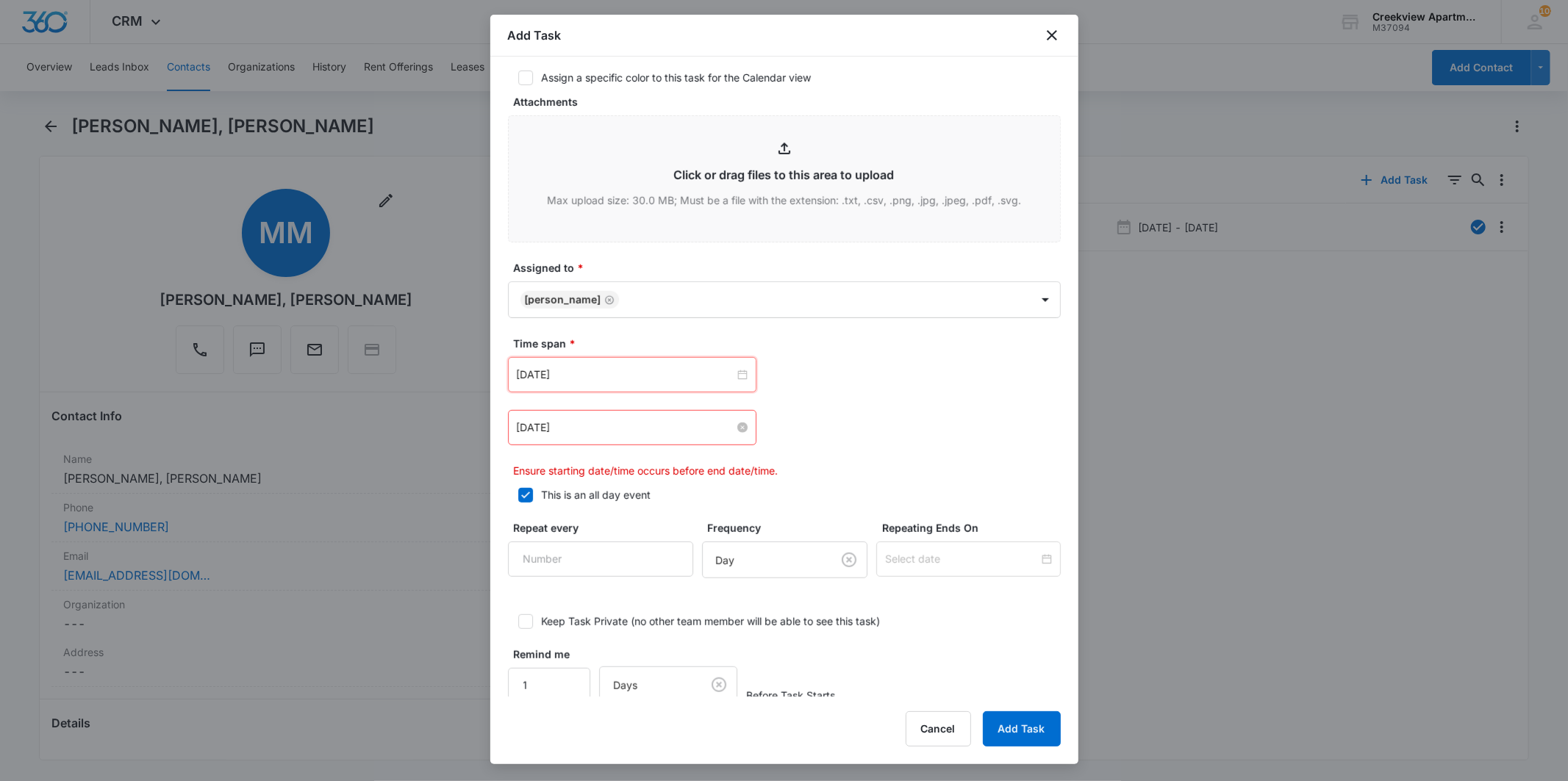
click at [739, 434] on div "[DATE]" at bounding box center [631, 427] width 231 height 16
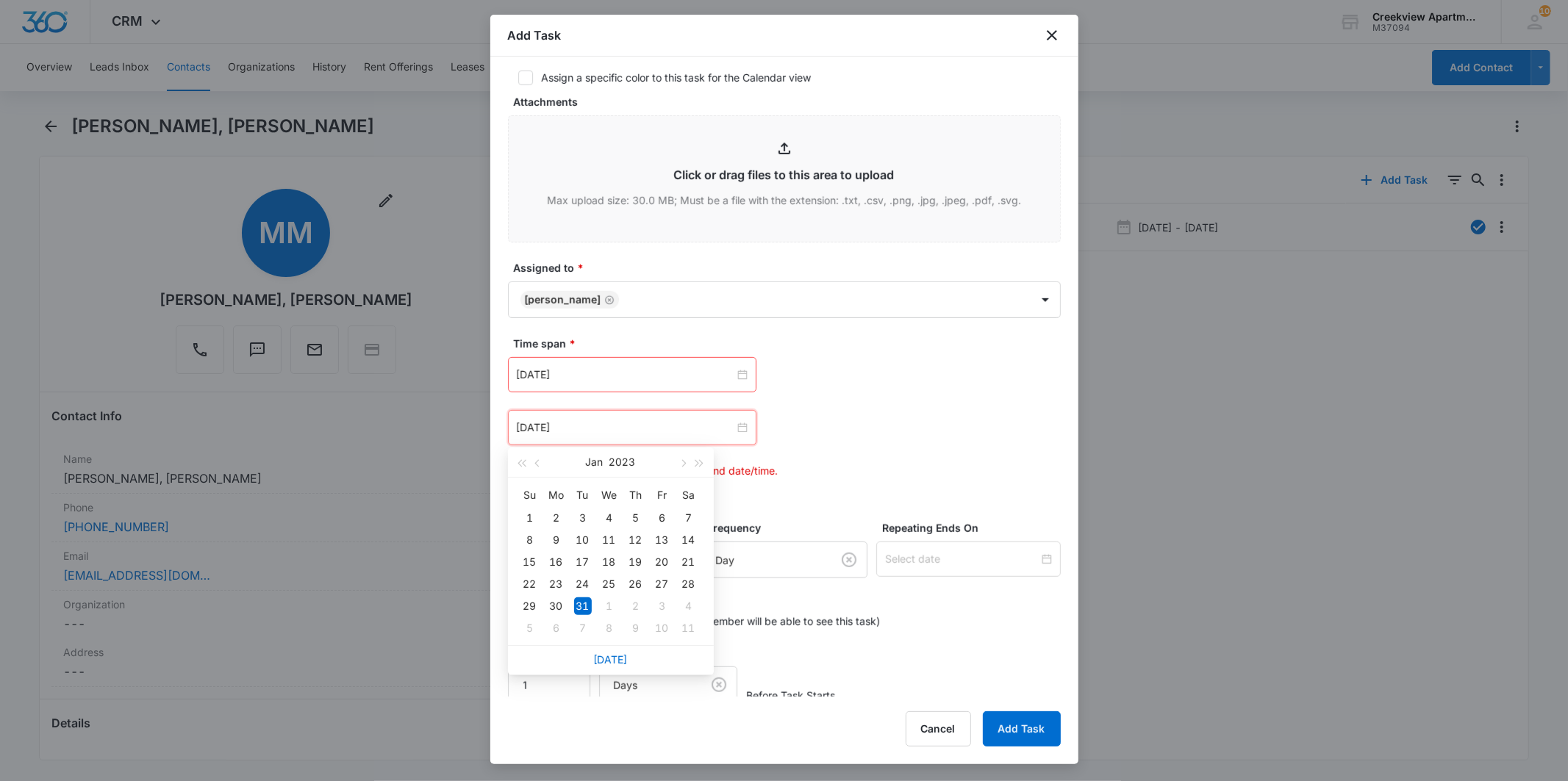
click at [627, 658] on div "[DATE]" at bounding box center [611, 659] width 206 height 29
click at [621, 658] on link "[DATE]" at bounding box center [611, 659] width 34 height 13
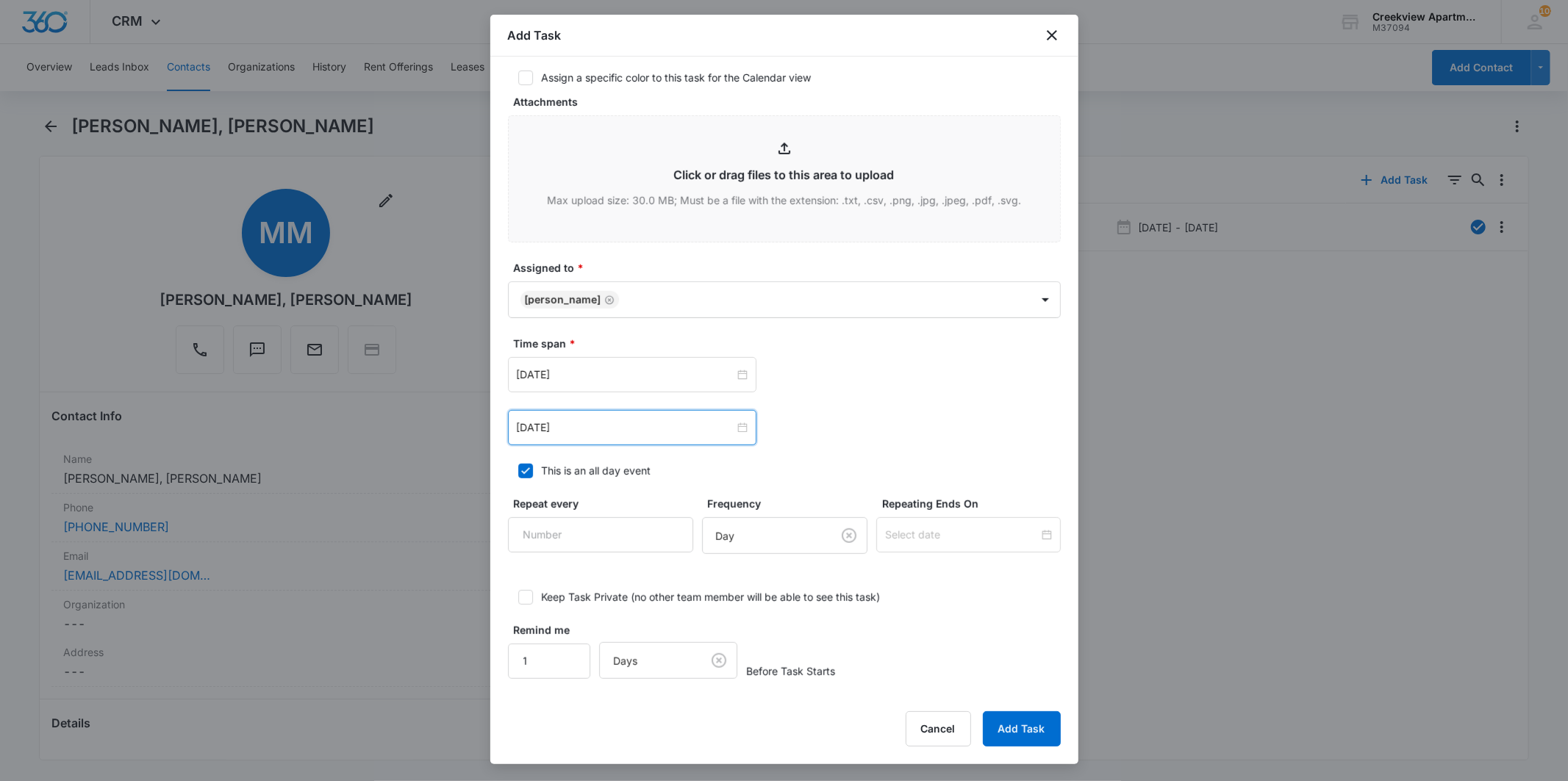
click at [730, 438] on div "[DATE]" at bounding box center [632, 427] width 249 height 35
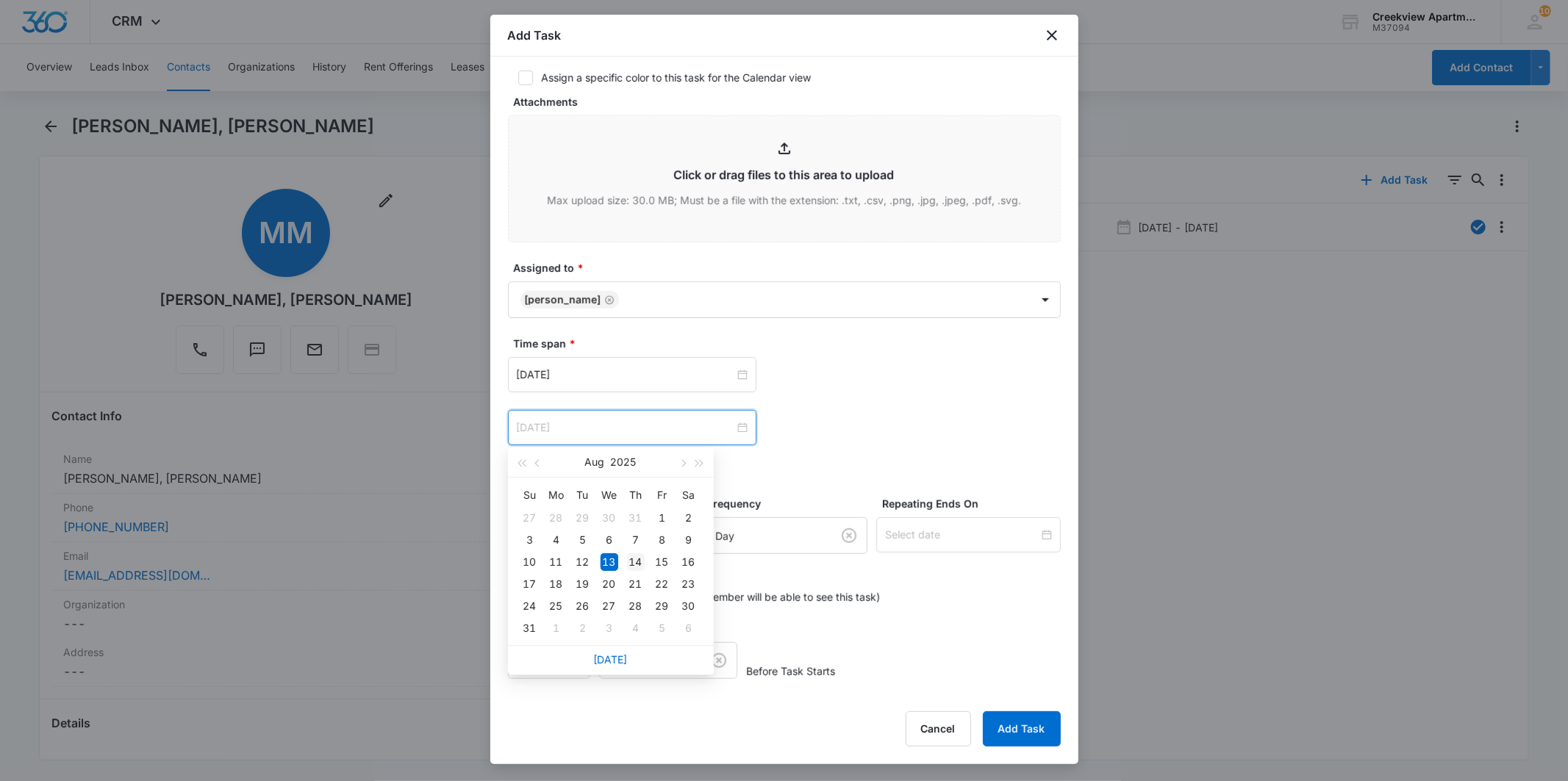
type input "[DATE]"
click at [628, 556] on div "14" at bounding box center [636, 562] width 18 height 18
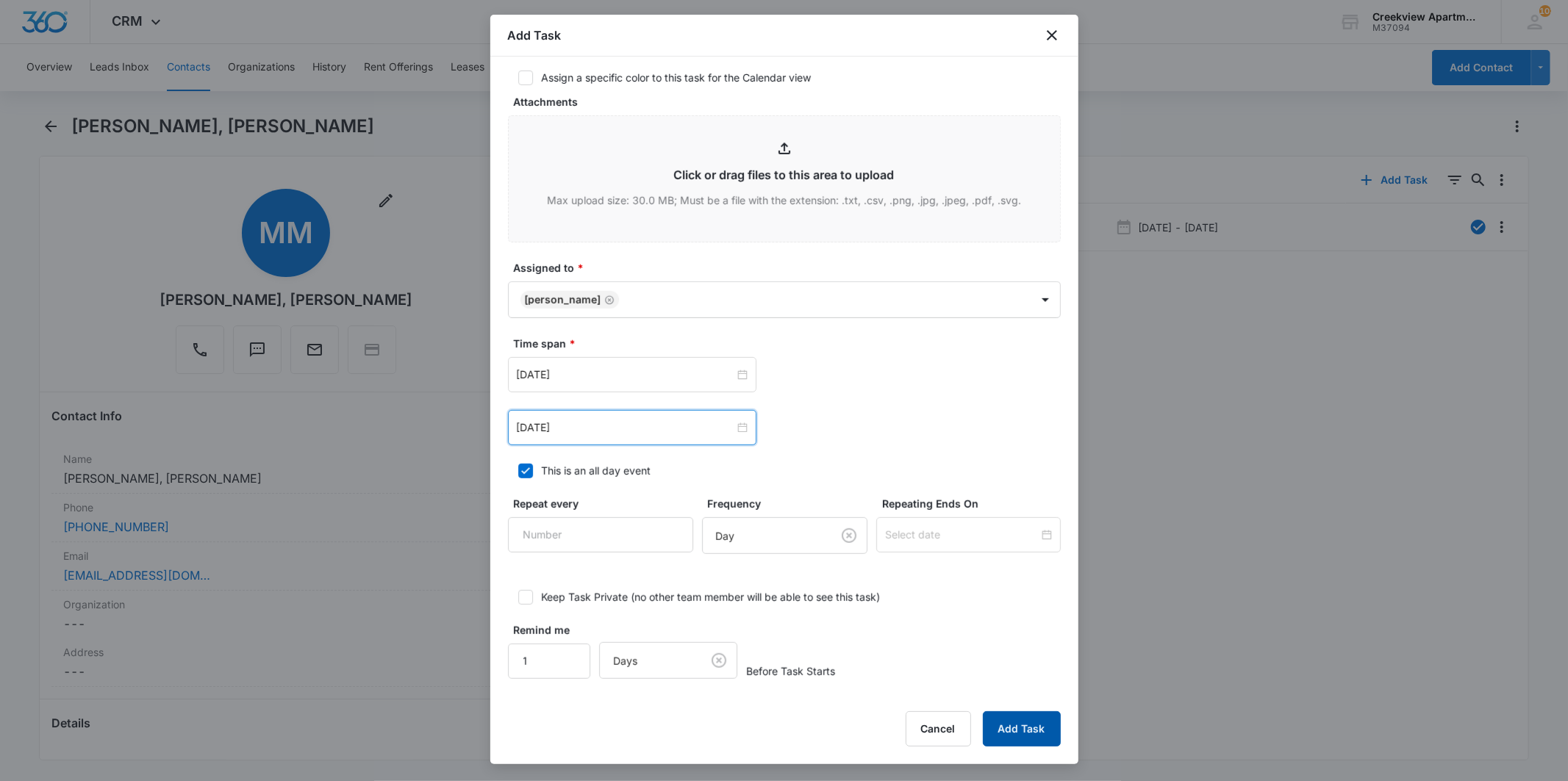
click at [1006, 726] on button "Add Task" at bounding box center [1022, 728] width 78 height 35
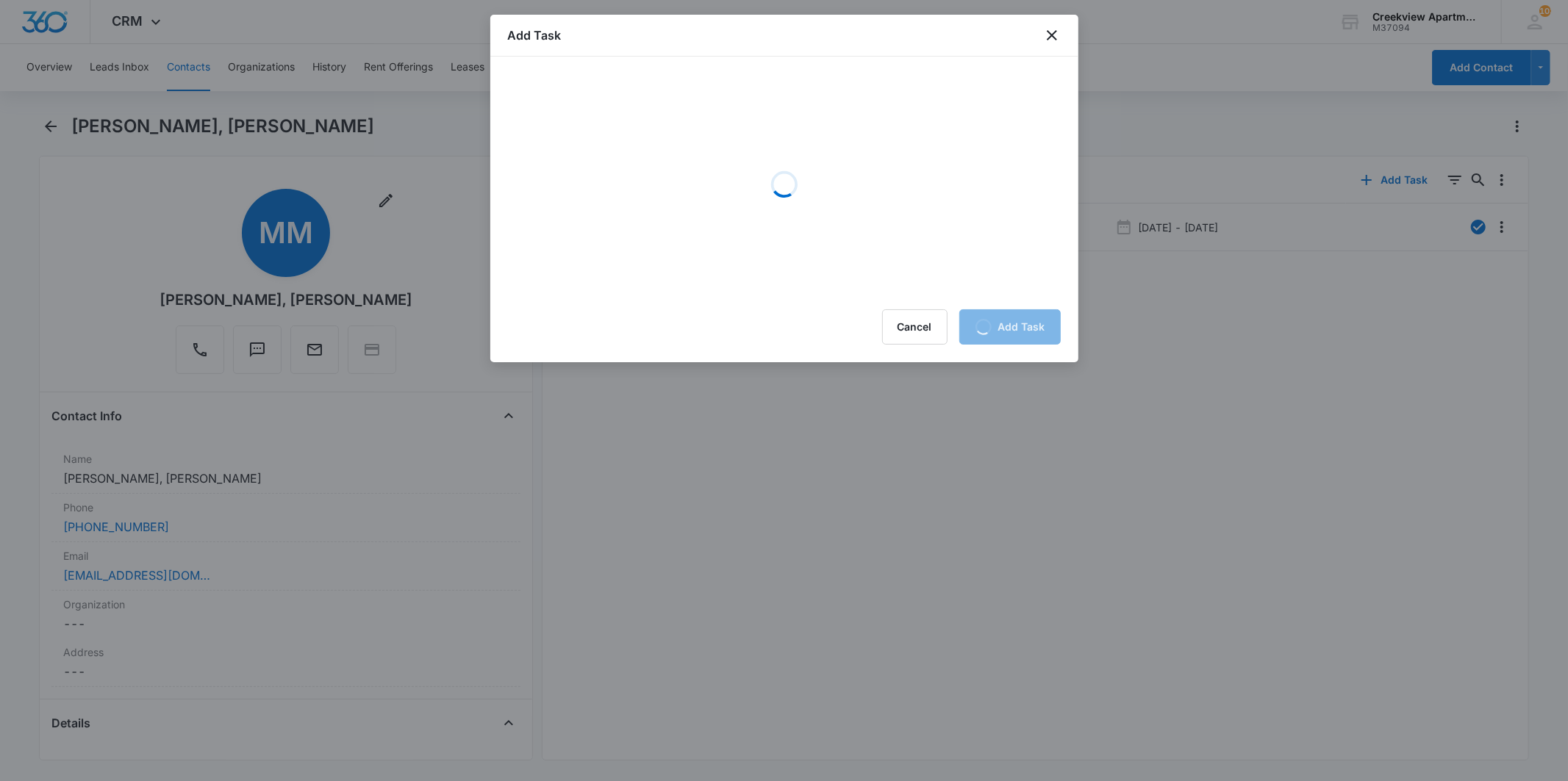
scroll to position [0, 0]
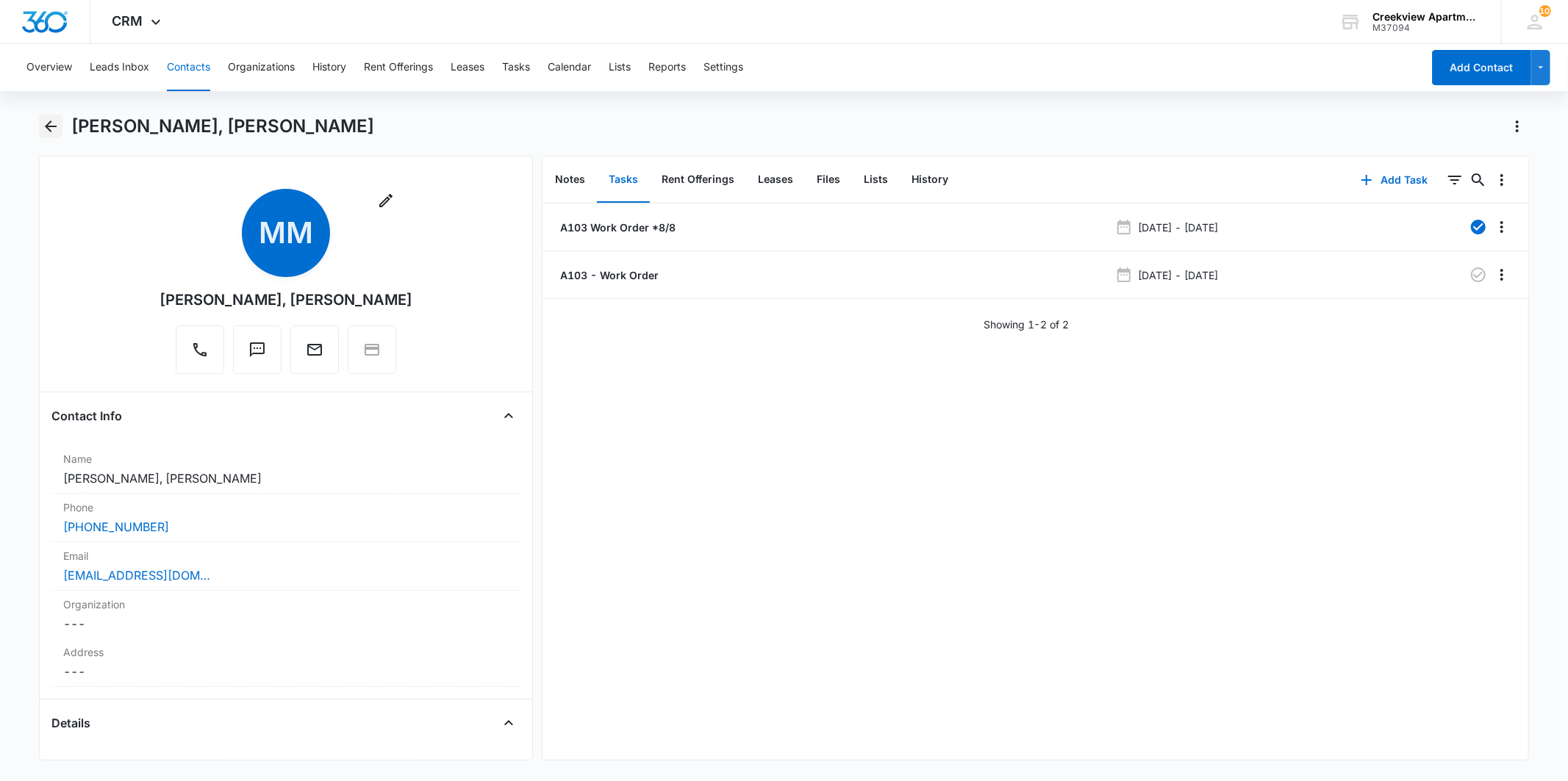
click at [46, 124] on icon "Back" at bounding box center [51, 127] width 18 height 18
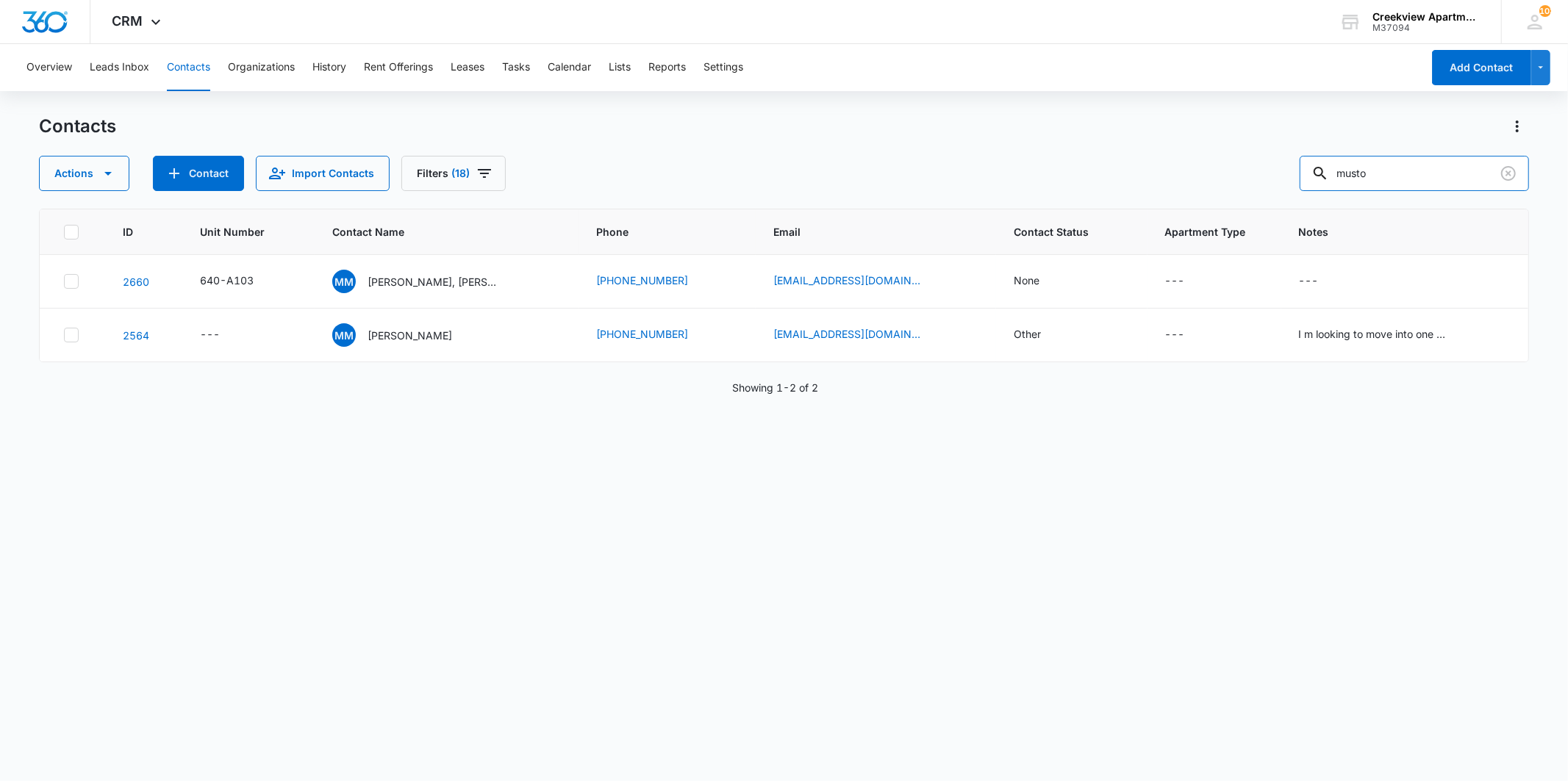
drag, startPoint x: 1415, startPoint y: 166, endPoint x: 1276, endPoint y: 167, distance: 139.0
click at [1276, 167] on div "Actions Contact Import Contacts Filters (18) musto" at bounding box center [783, 173] width 1489 height 35
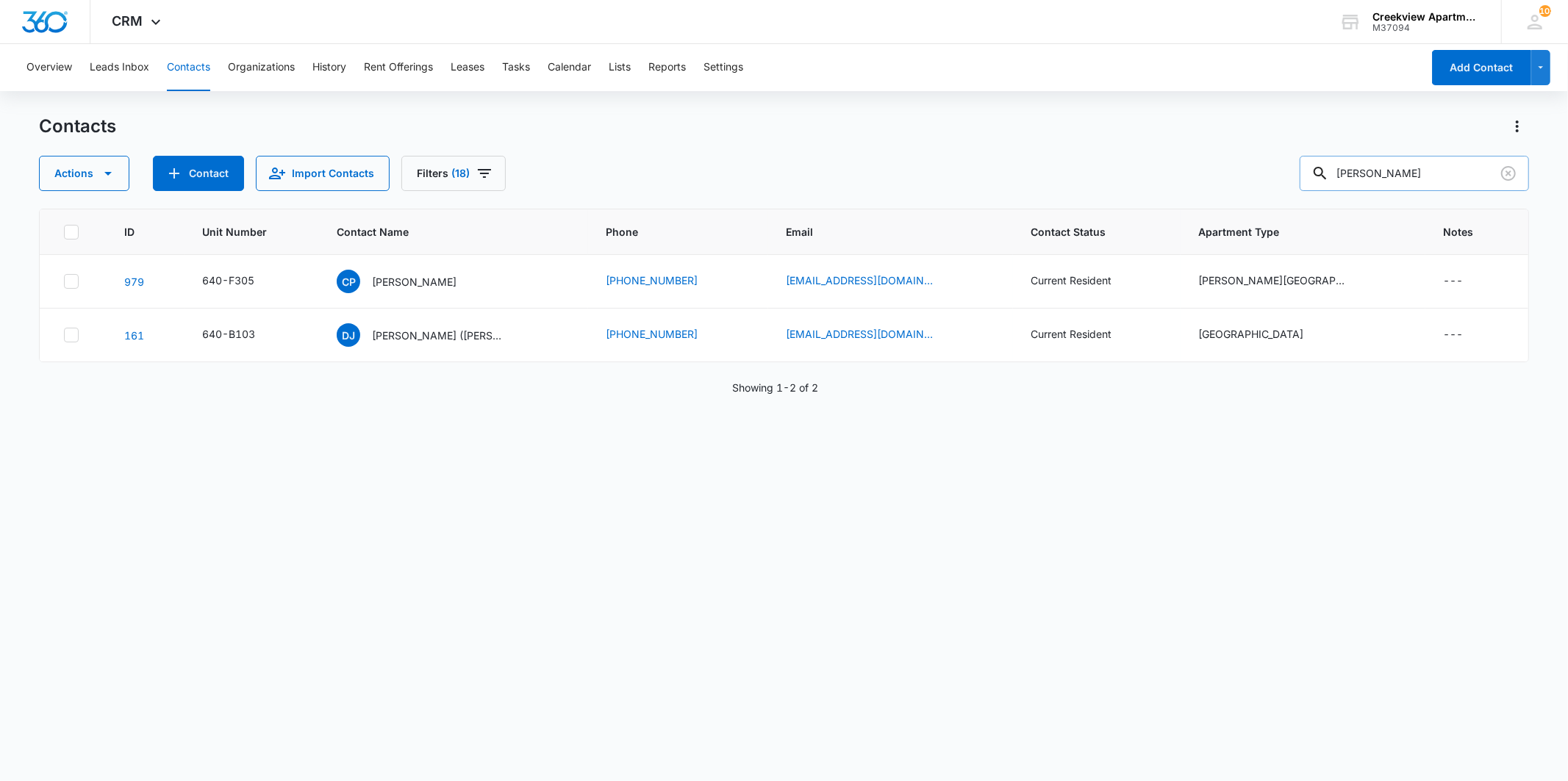
drag, startPoint x: 1408, startPoint y: 171, endPoint x: 1340, endPoint y: 167, distance: 68.1
click at [1340, 167] on div "[PERSON_NAME]" at bounding box center [1414, 173] width 230 height 35
type input "A203"
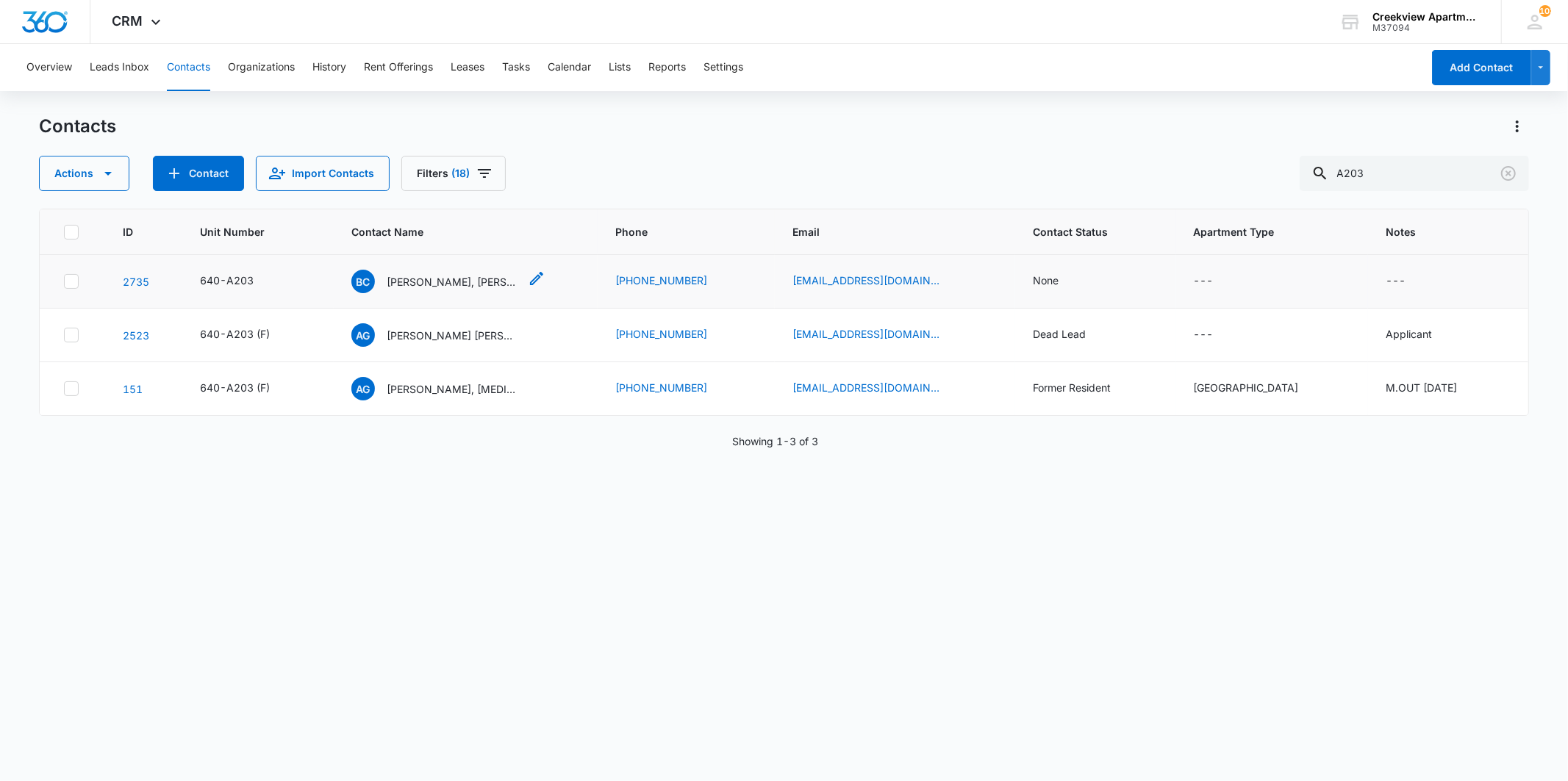
click at [431, 277] on p "[PERSON_NAME], [PERSON_NAME], [PERSON_NAME]" at bounding box center [452, 281] width 132 height 15
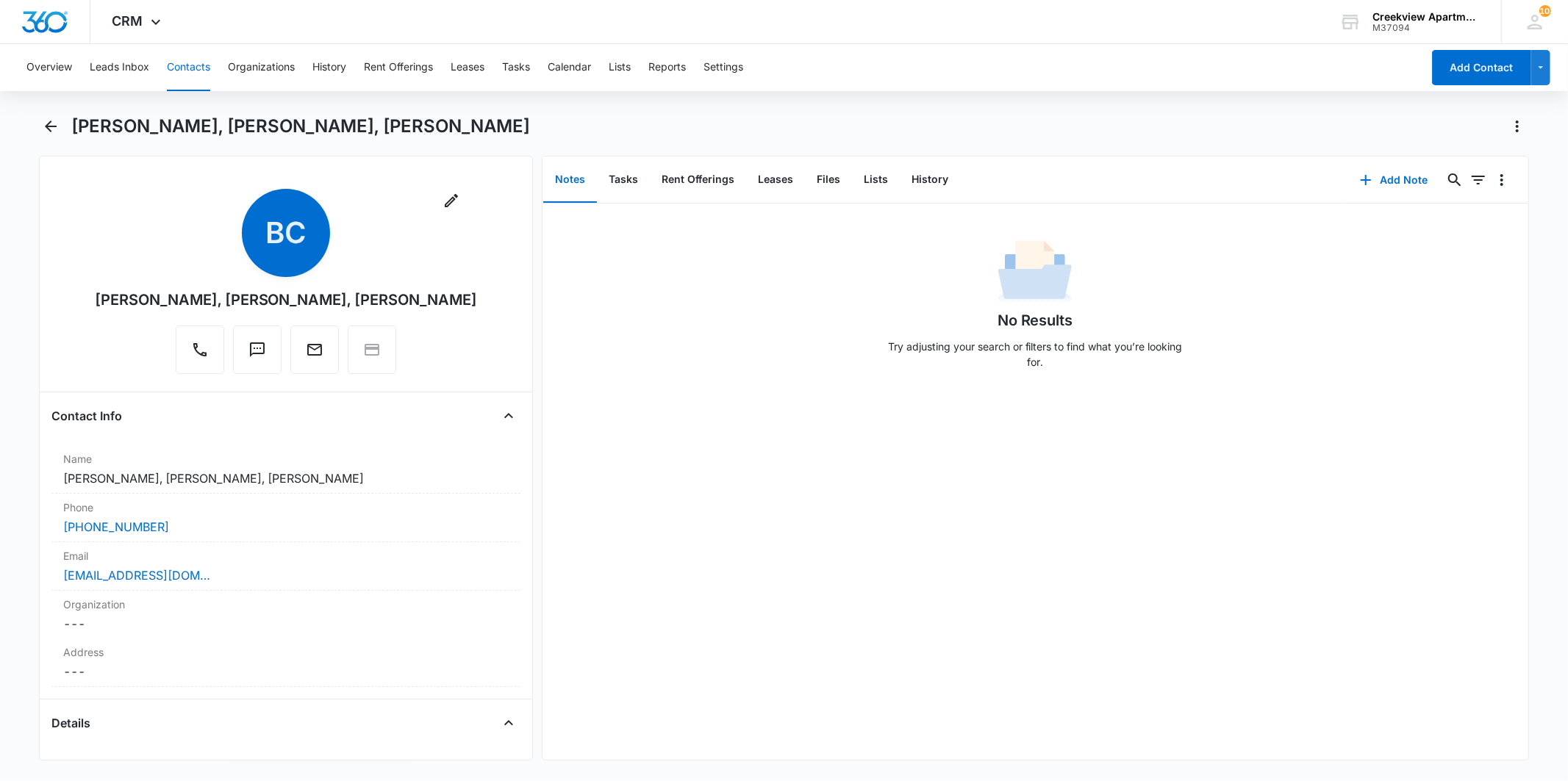
drag, startPoint x: 82, startPoint y: 303, endPoint x: 492, endPoint y: 330, distance: 410.9
click at [492, 330] on div "Remove BC [PERSON_NAME], [PERSON_NAME], [PERSON_NAME]" at bounding box center [286, 284] width 468 height 191
copy div "[PERSON_NAME], [PERSON_NAME], [PERSON_NAME]"
click at [47, 21] on img "Dashboard" at bounding box center [44, 22] width 47 height 22
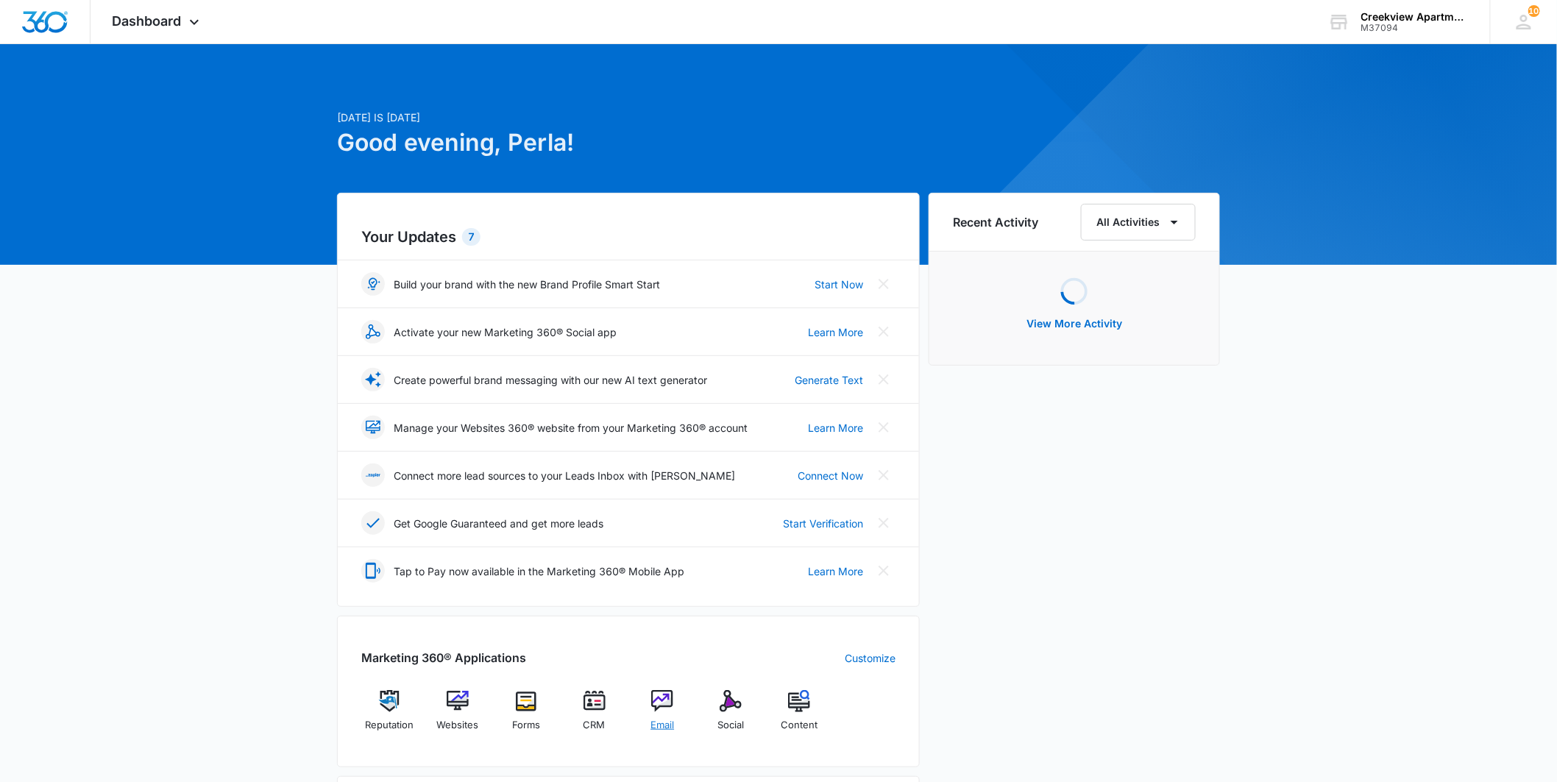
click at [667, 697] on img at bounding box center [662, 701] width 22 height 22
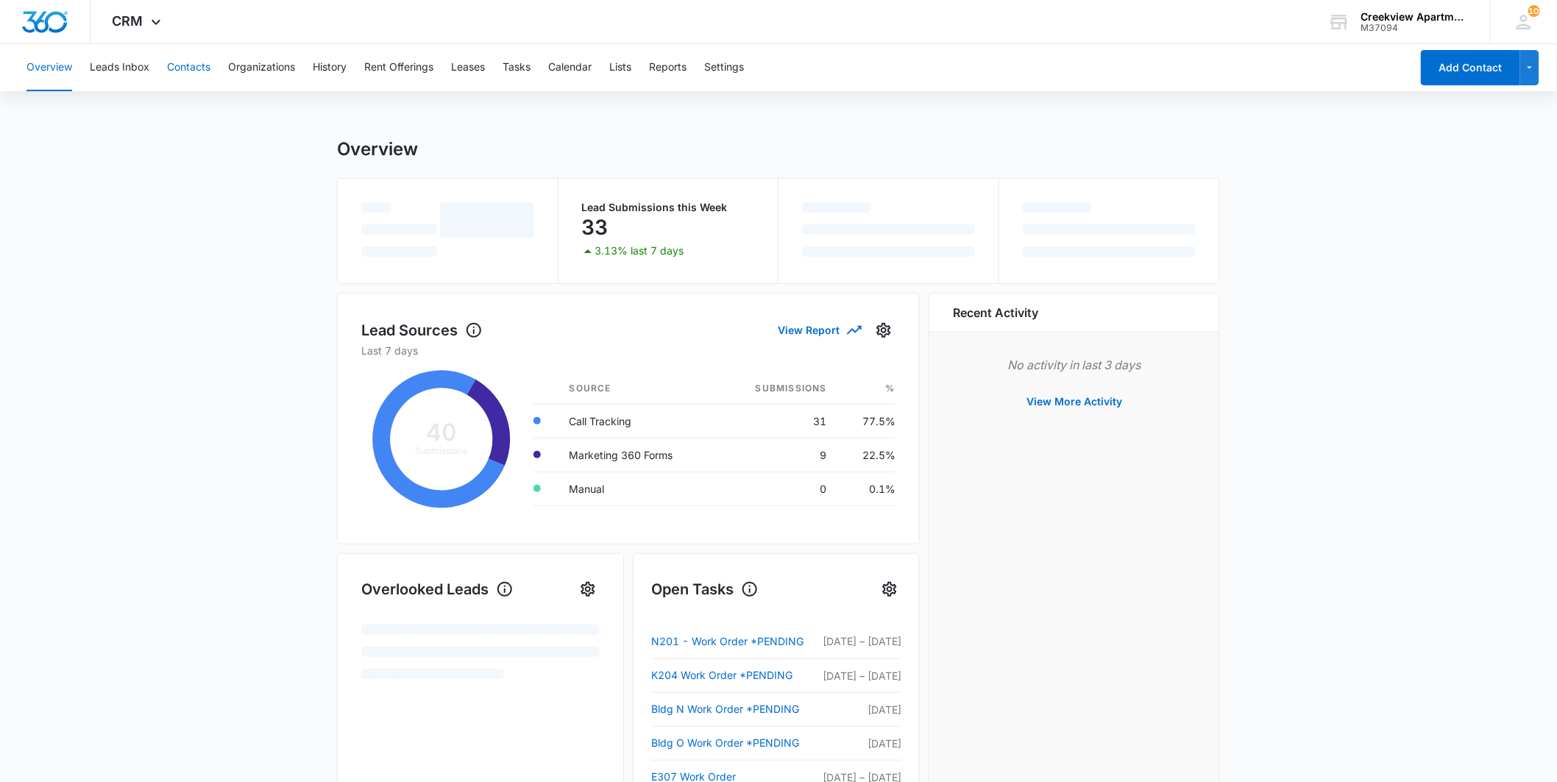
click at [194, 63] on button "Contacts" at bounding box center [188, 67] width 43 height 47
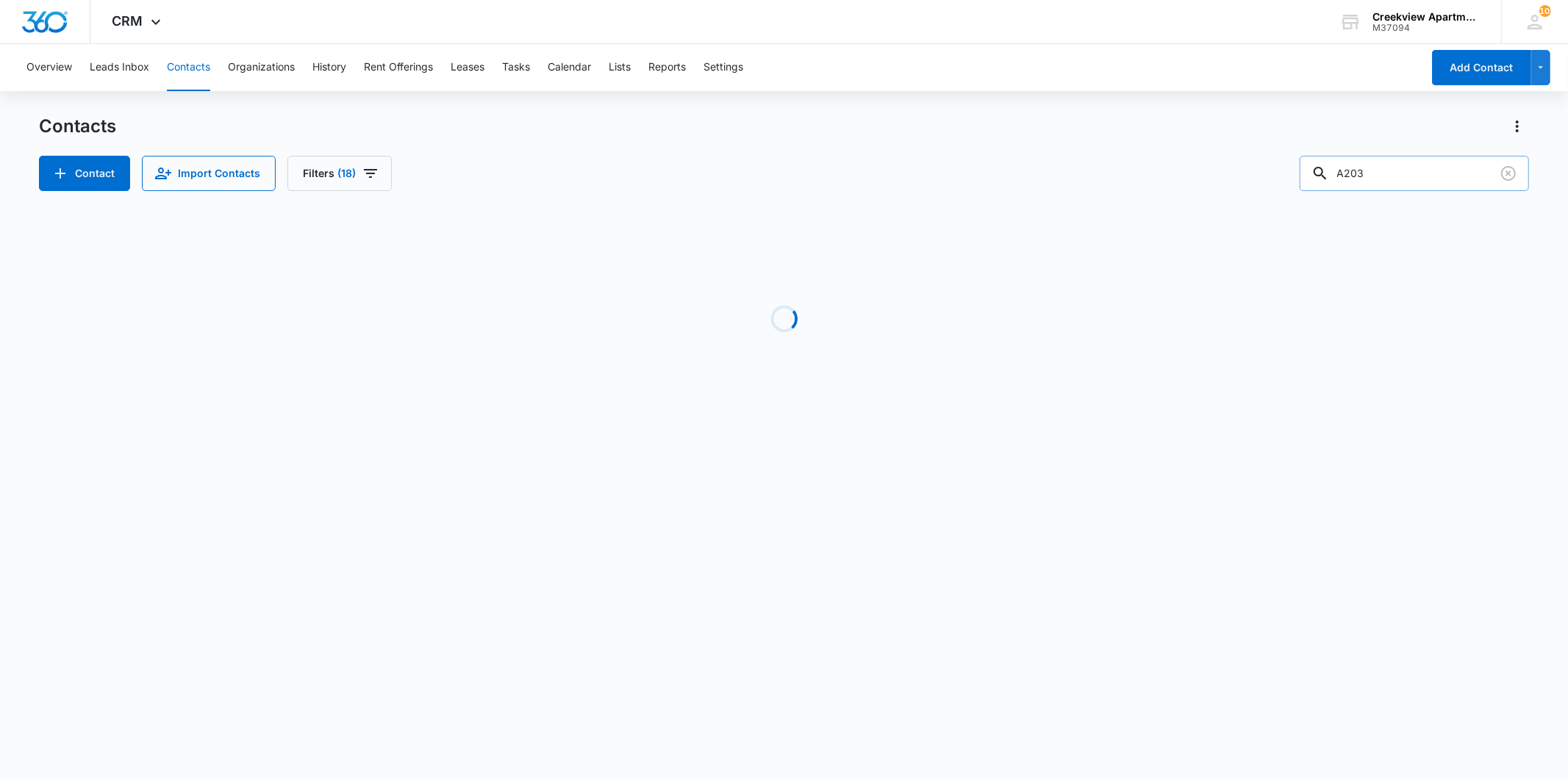
drag, startPoint x: 1387, startPoint y: 177, endPoint x: 1329, endPoint y: 185, distance: 58.5
click at [1329, 185] on div "A203" at bounding box center [1414, 173] width 230 height 35
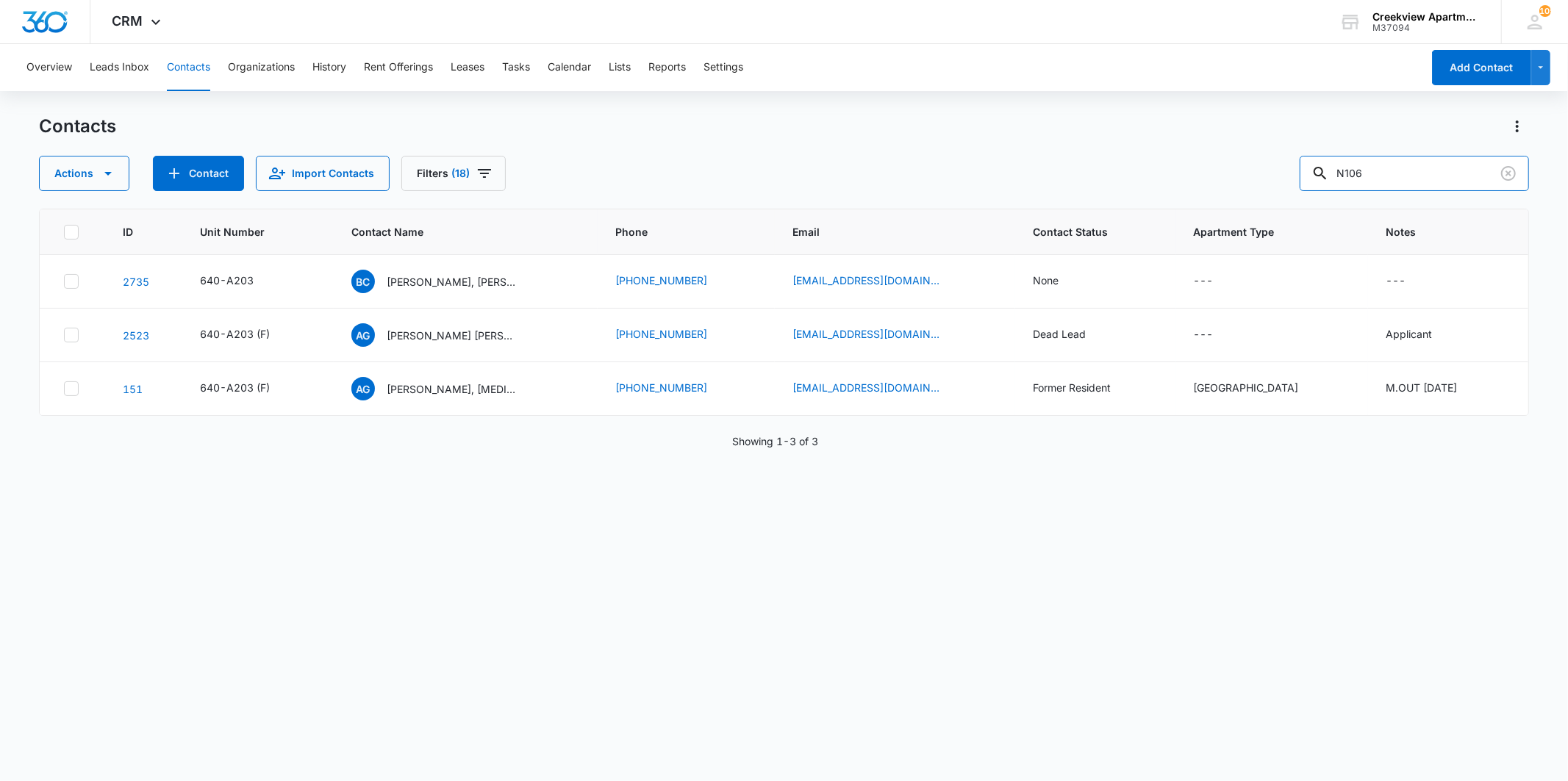
type input "N106"
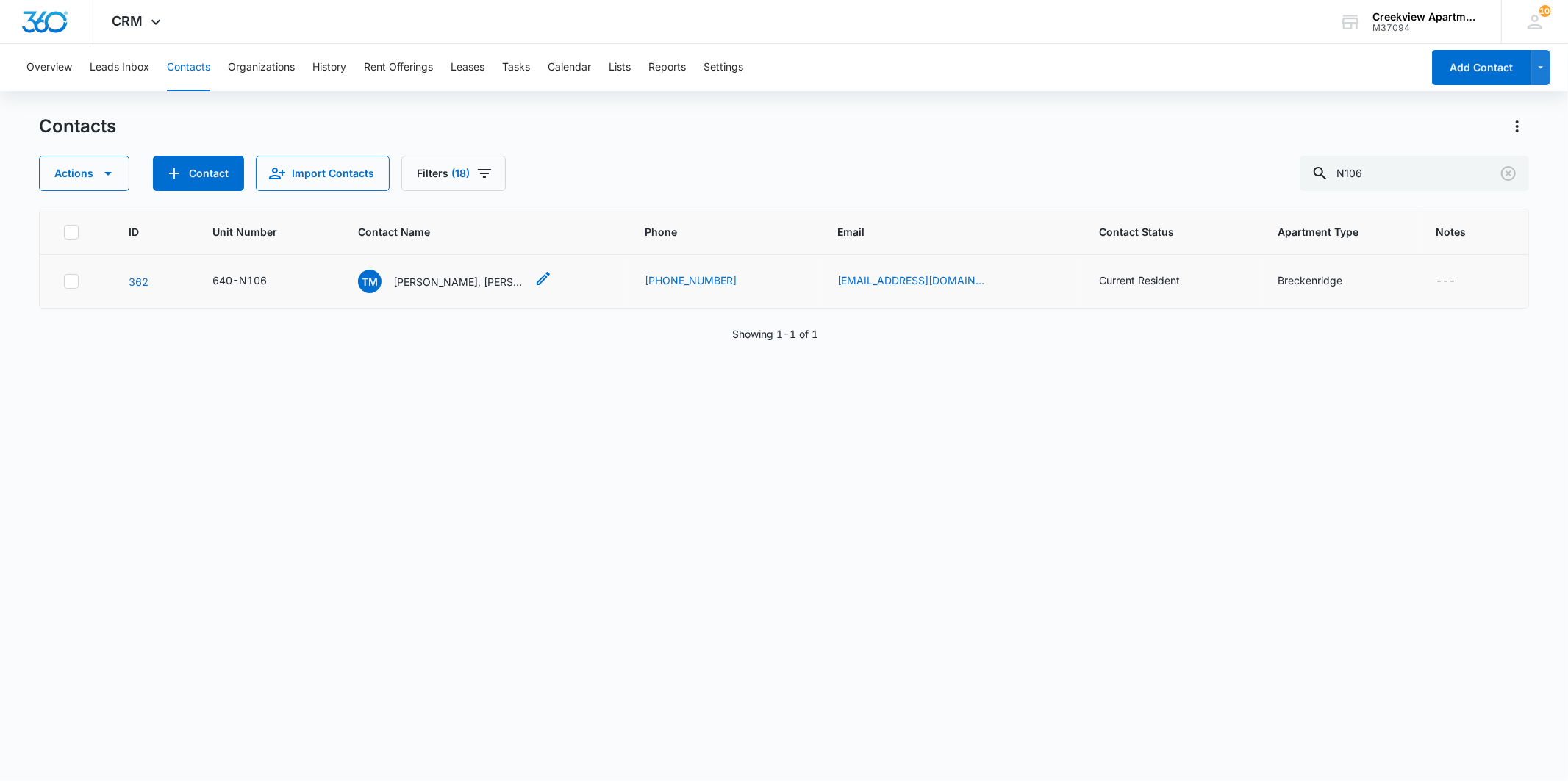
click at [444, 282] on p "Travyn Musgrave, Lexie Clarkson" at bounding box center [459, 281] width 132 height 15
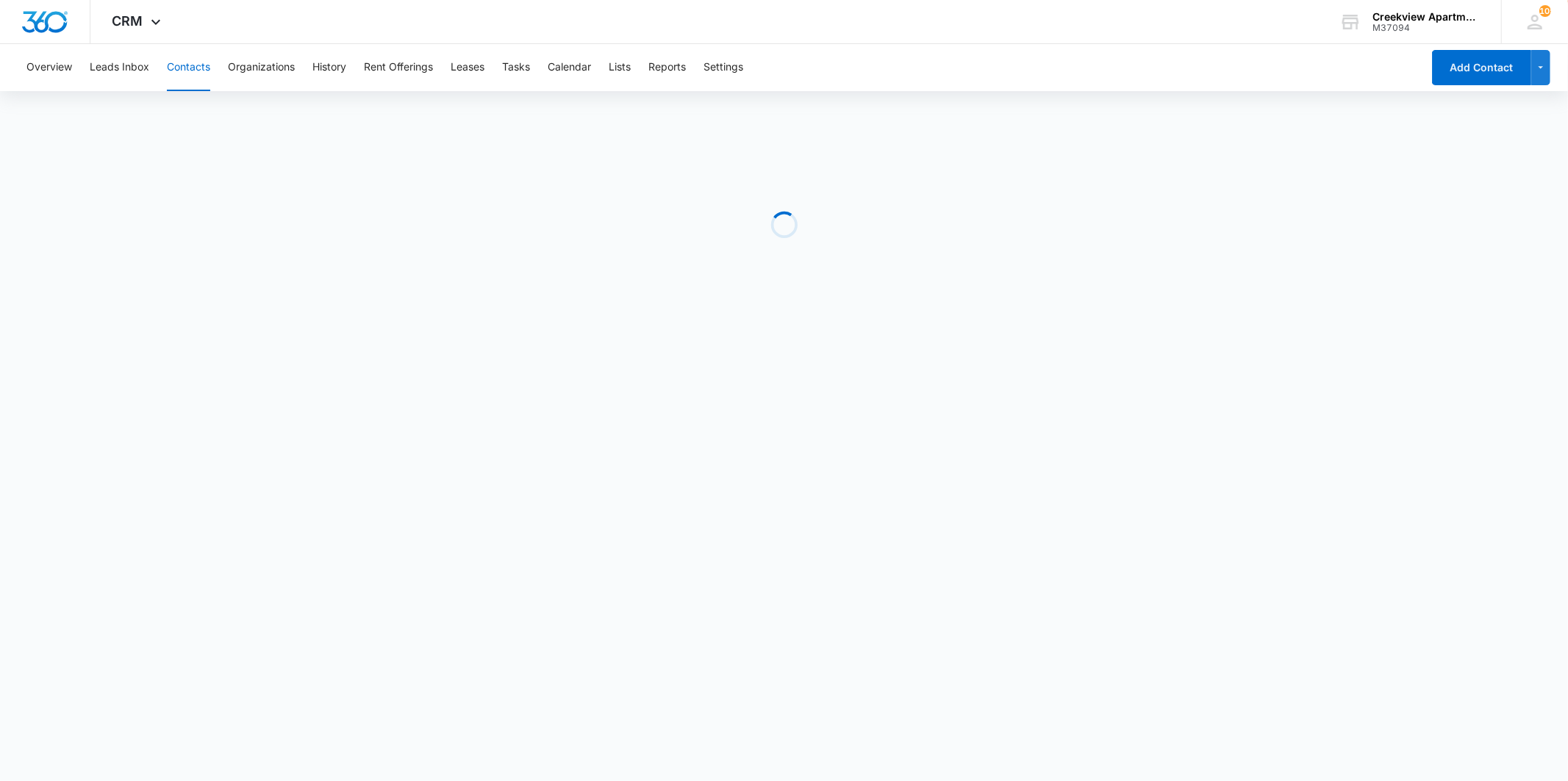
click at [443, 276] on div "Loading" at bounding box center [783, 225] width 1489 height 221
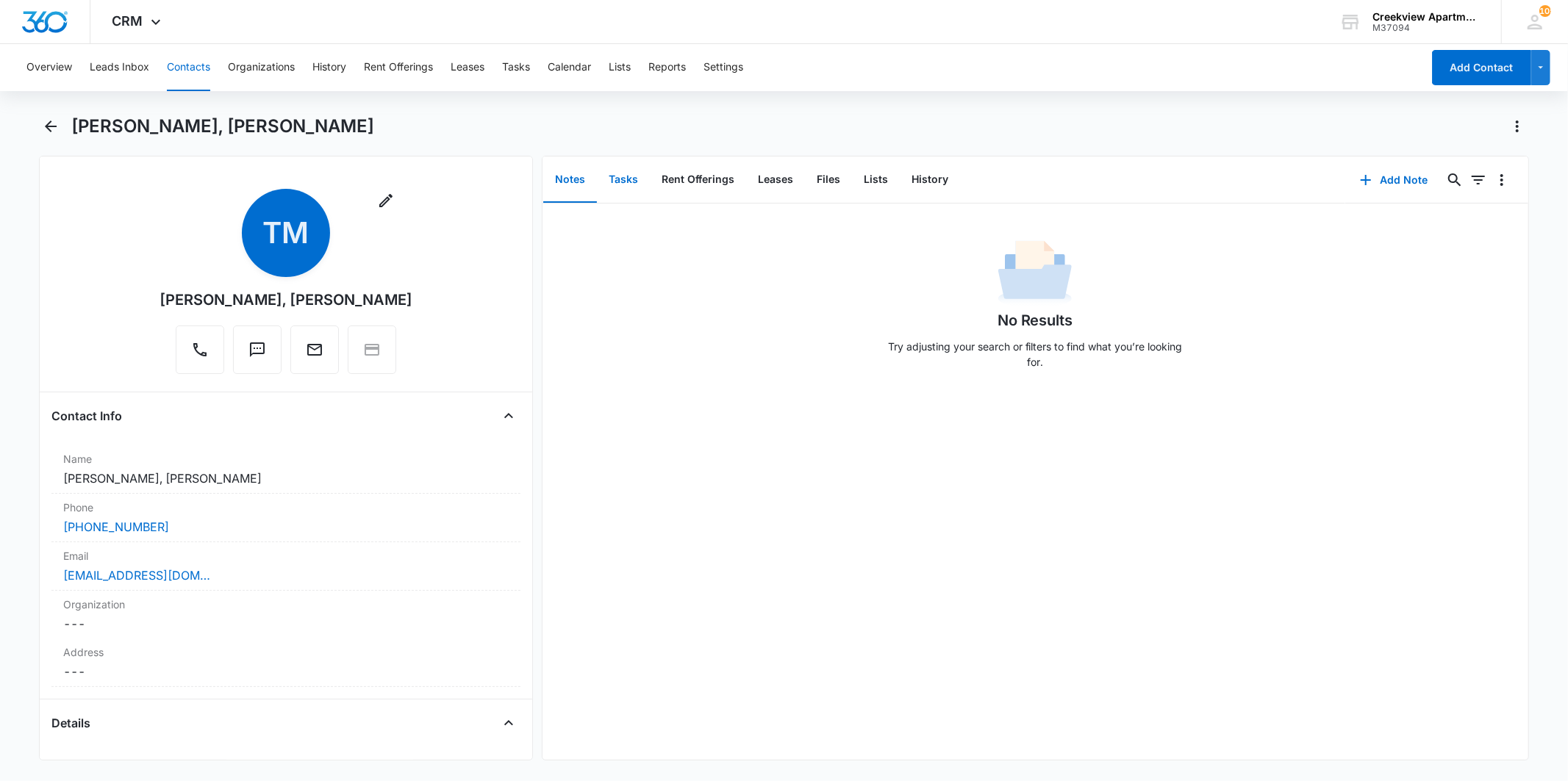
click at [635, 186] on button "Tasks" at bounding box center [623, 180] width 53 height 46
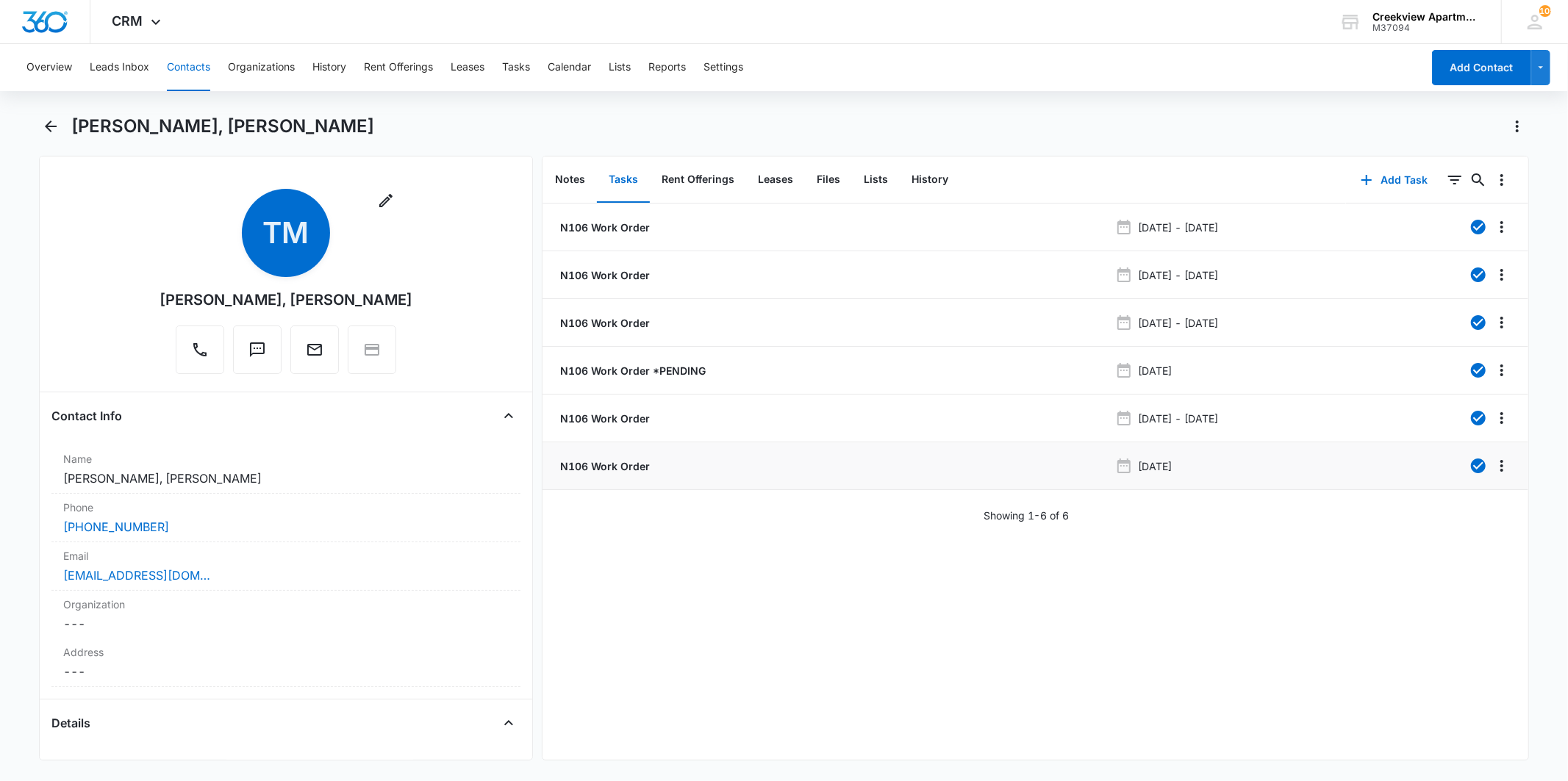
click at [630, 467] on p "N106 Work Order" at bounding box center [603, 465] width 93 height 15
click at [627, 421] on p "N106 Work Order" at bounding box center [603, 417] width 93 height 15
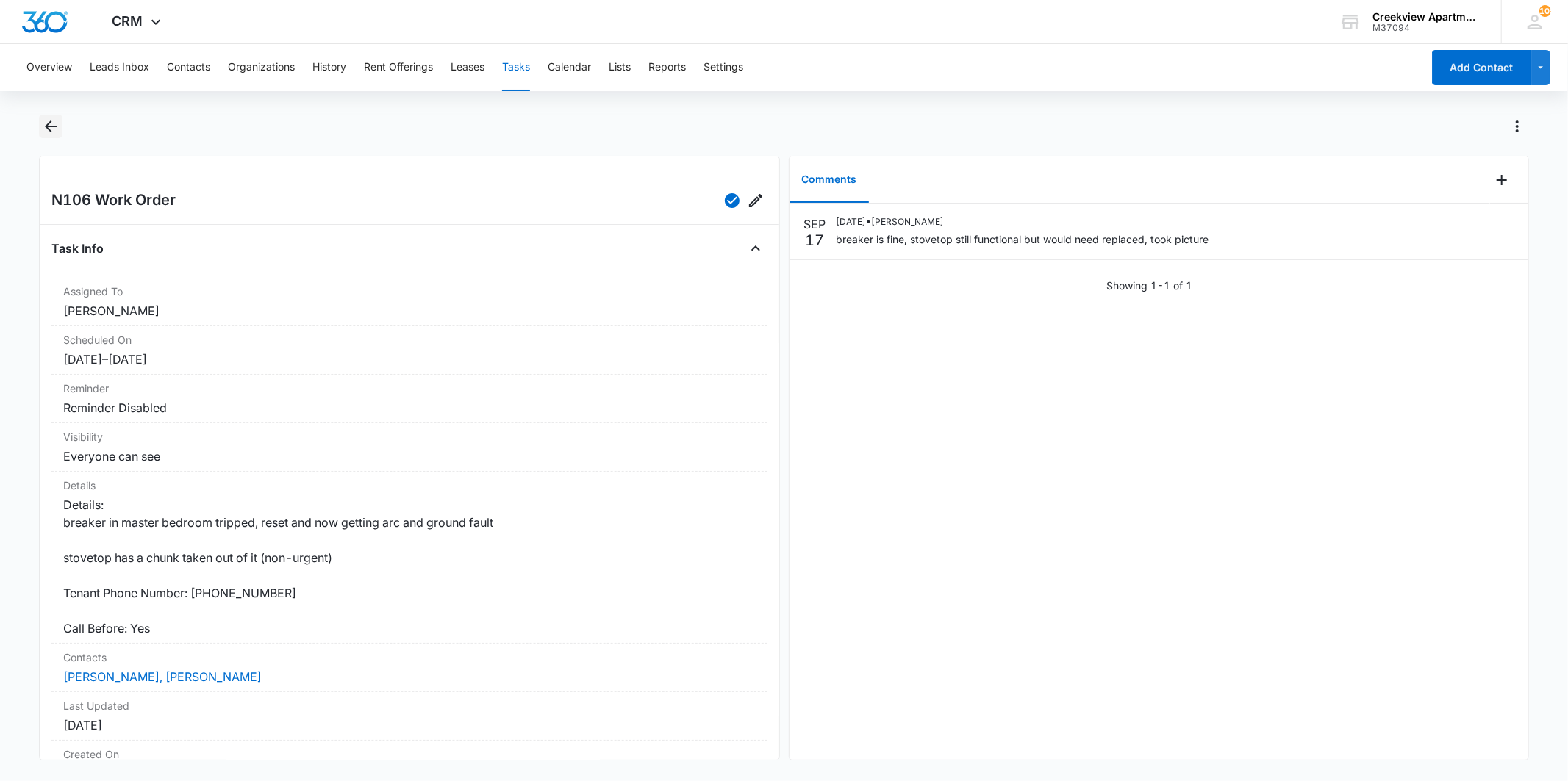
click at [54, 131] on icon "Back" at bounding box center [51, 127] width 18 height 18
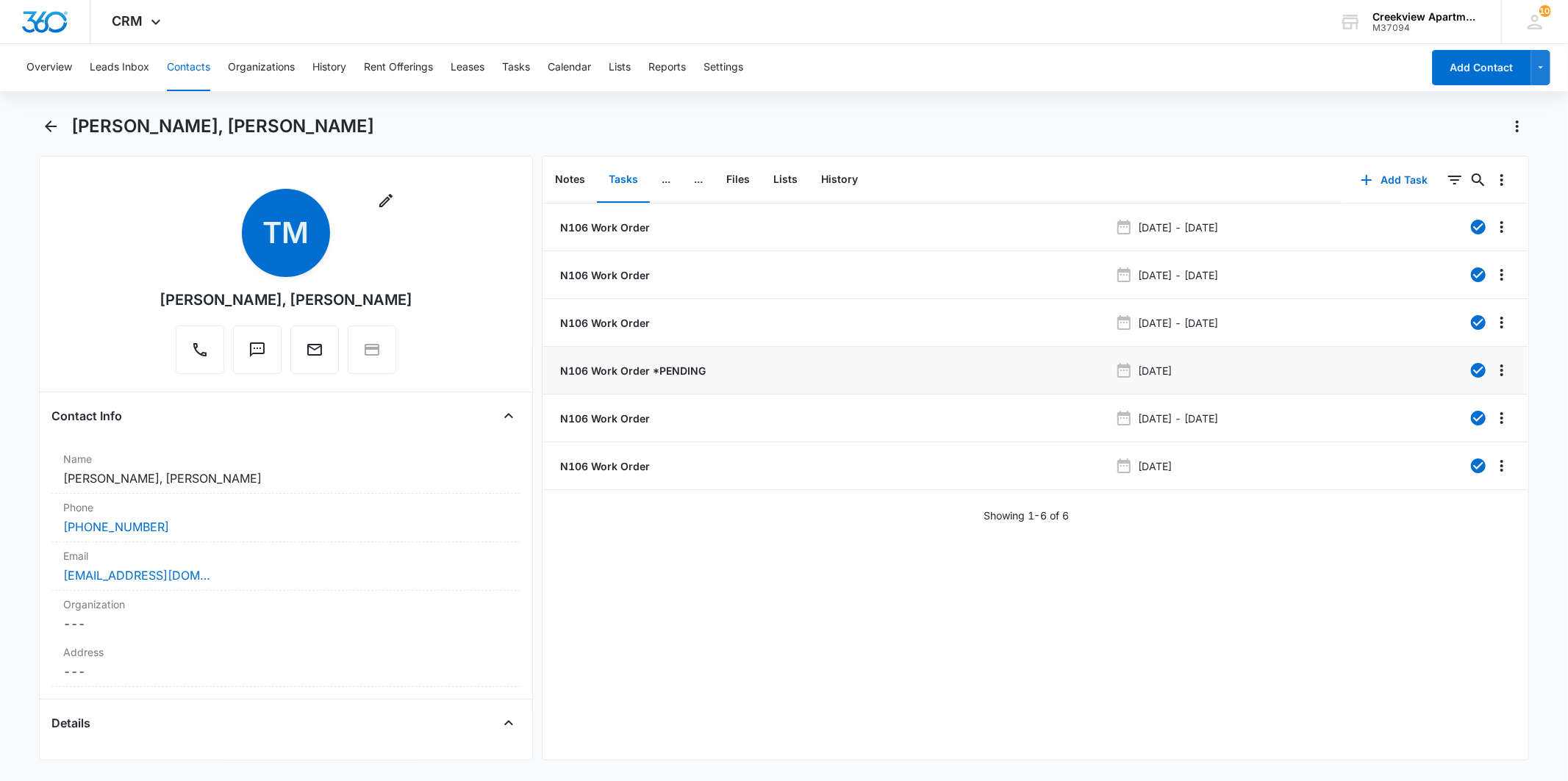
click at [641, 364] on p "N106 Work Order *PENDING" at bounding box center [631, 371] width 149 height 15
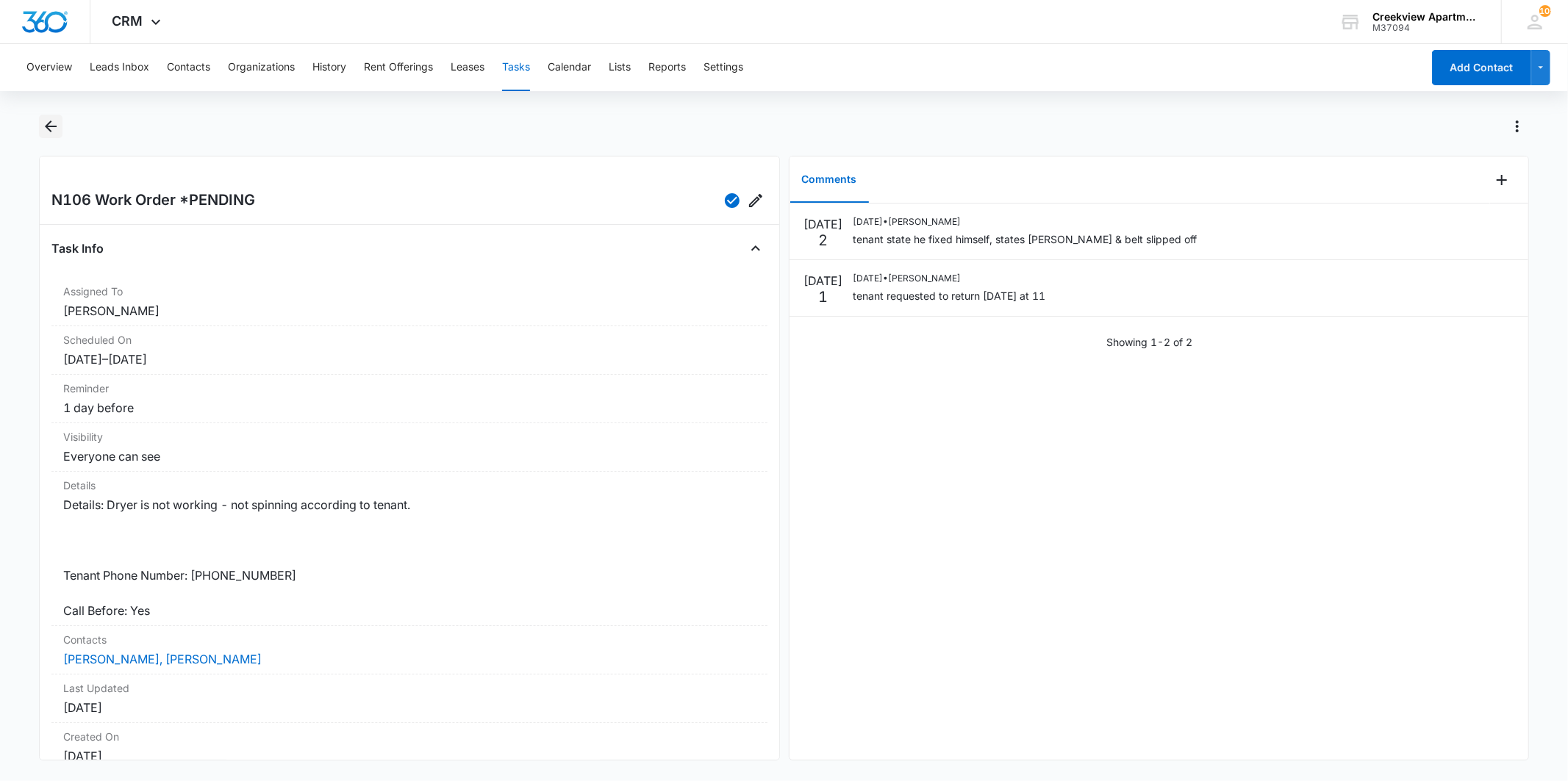
click at [45, 127] on icon "Back" at bounding box center [51, 127] width 18 height 18
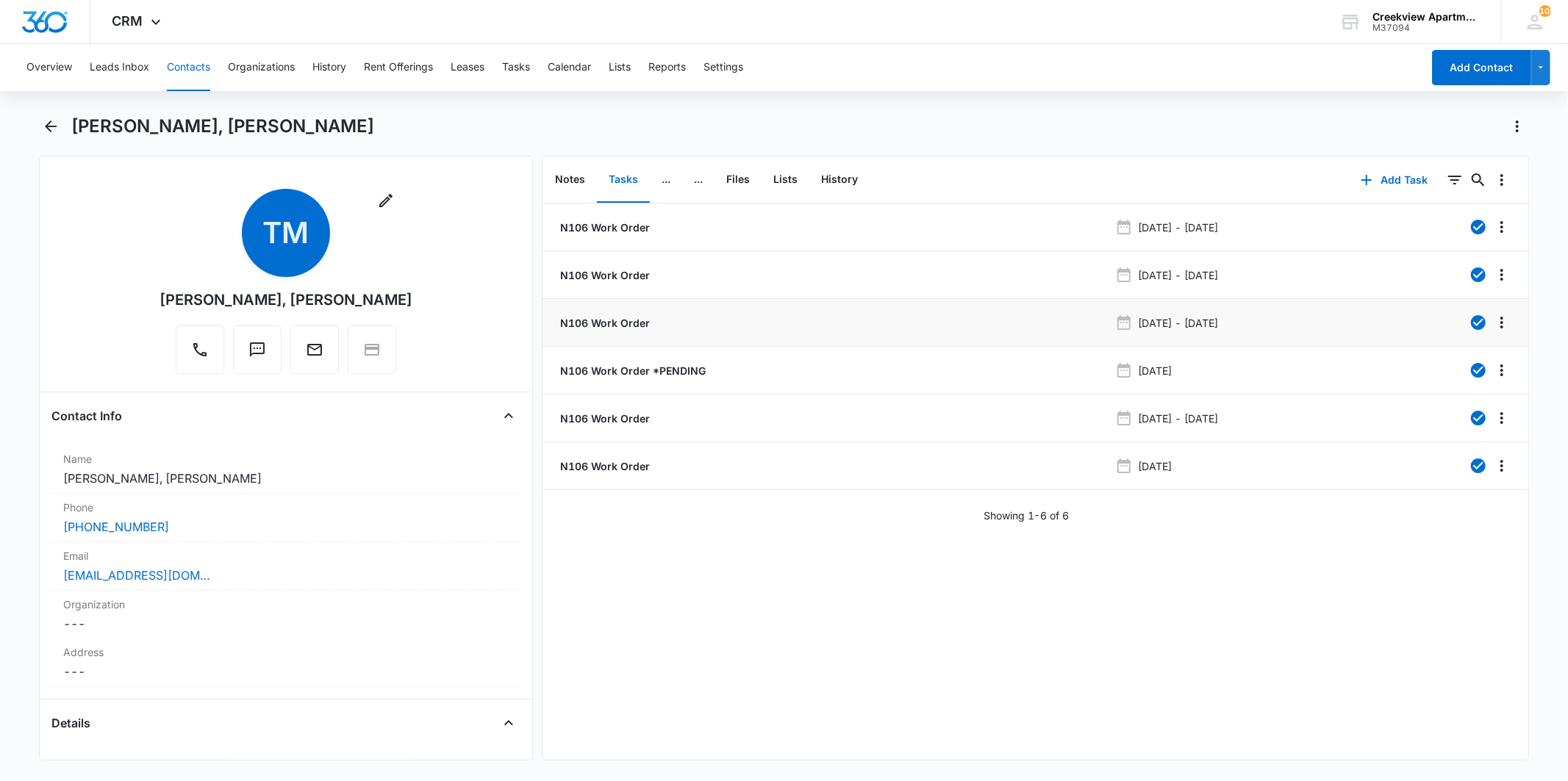
click at [603, 332] on li "N106 Work Order Jan 23, 2024 - Jan 24, 2024" at bounding box center [1035, 324] width 986 height 48
click at [606, 325] on p "N106 Work Order" at bounding box center [603, 323] width 93 height 15
click at [641, 278] on p "N106 Work Order" at bounding box center [603, 275] width 93 height 15
click at [606, 226] on p "N106 Work Order" at bounding box center [603, 227] width 93 height 15
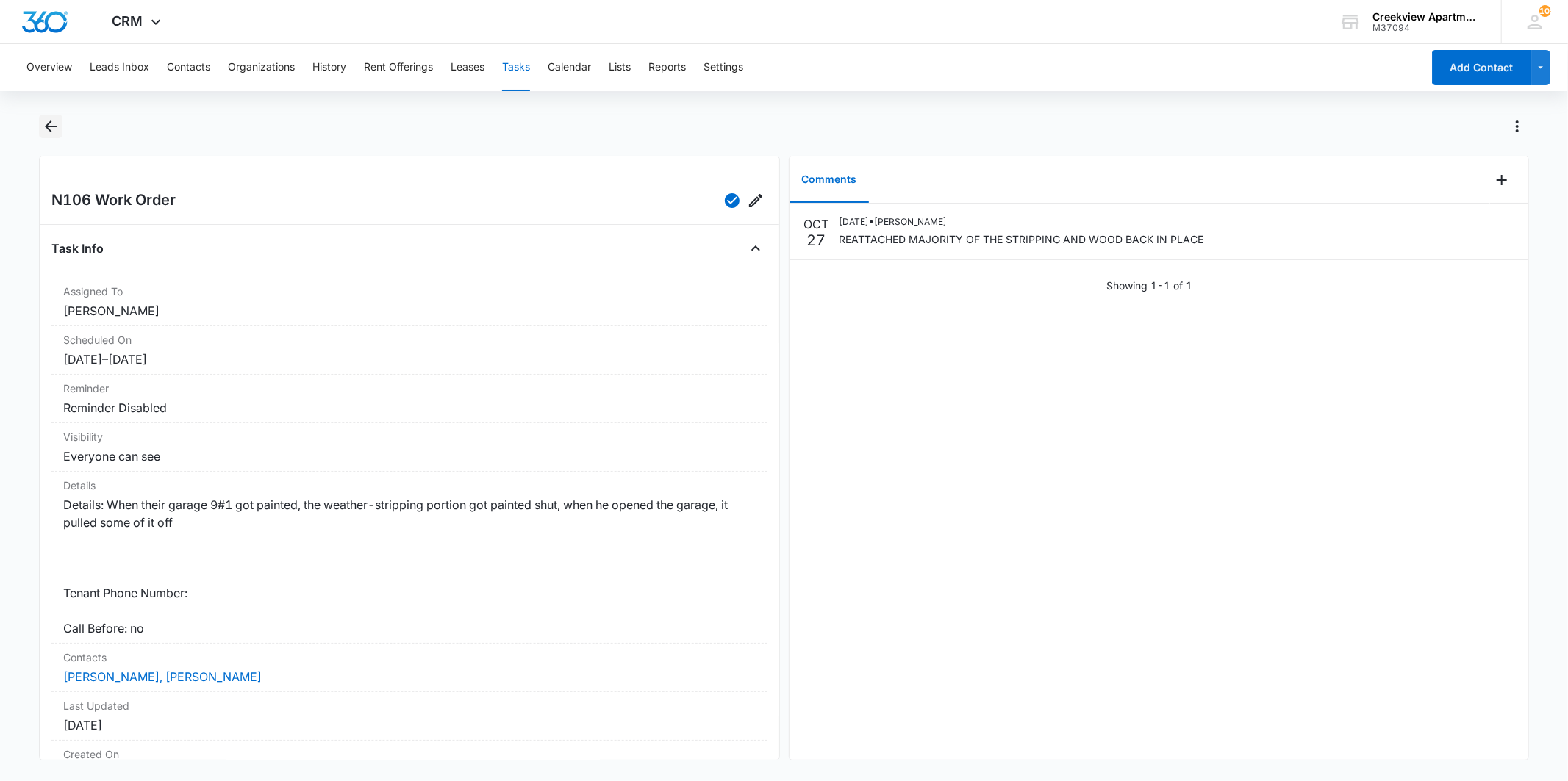
click at [56, 124] on icon "Back" at bounding box center [51, 127] width 18 height 18
